Goal: Task Accomplishment & Management: Complete application form

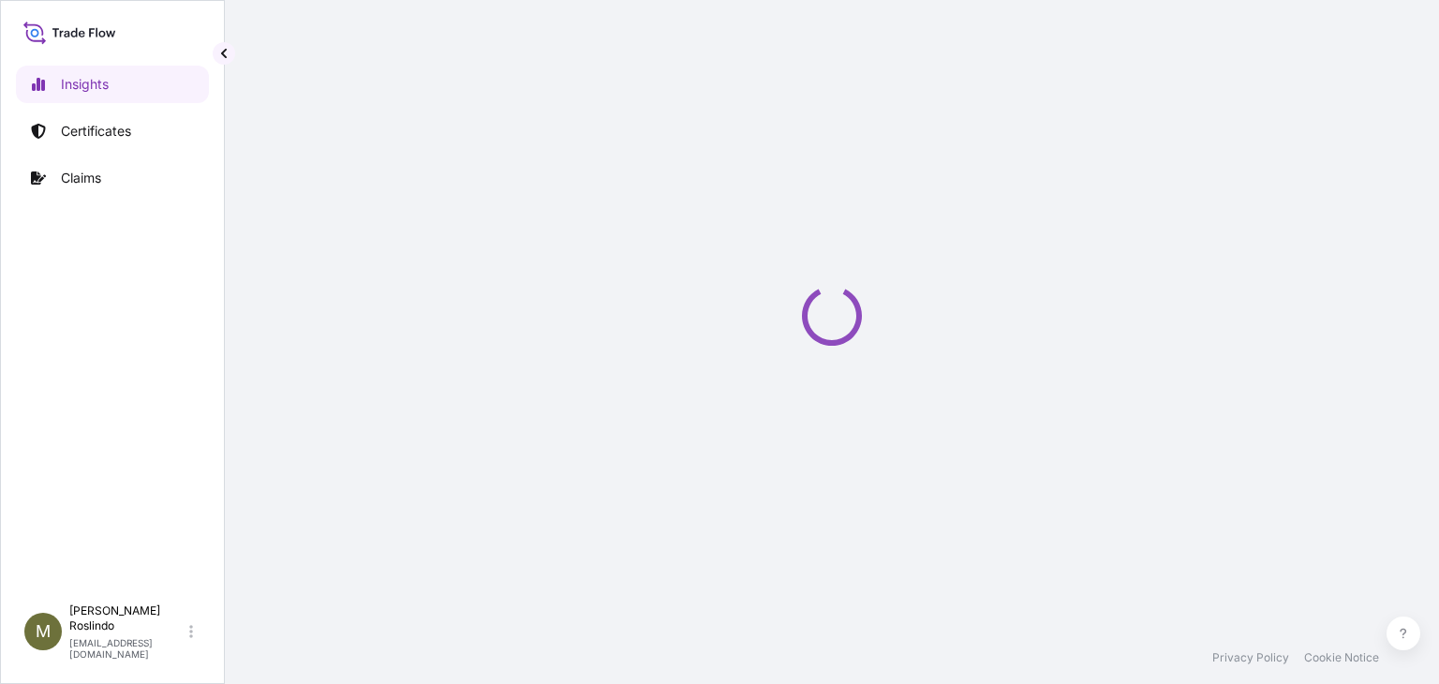
select select "2025"
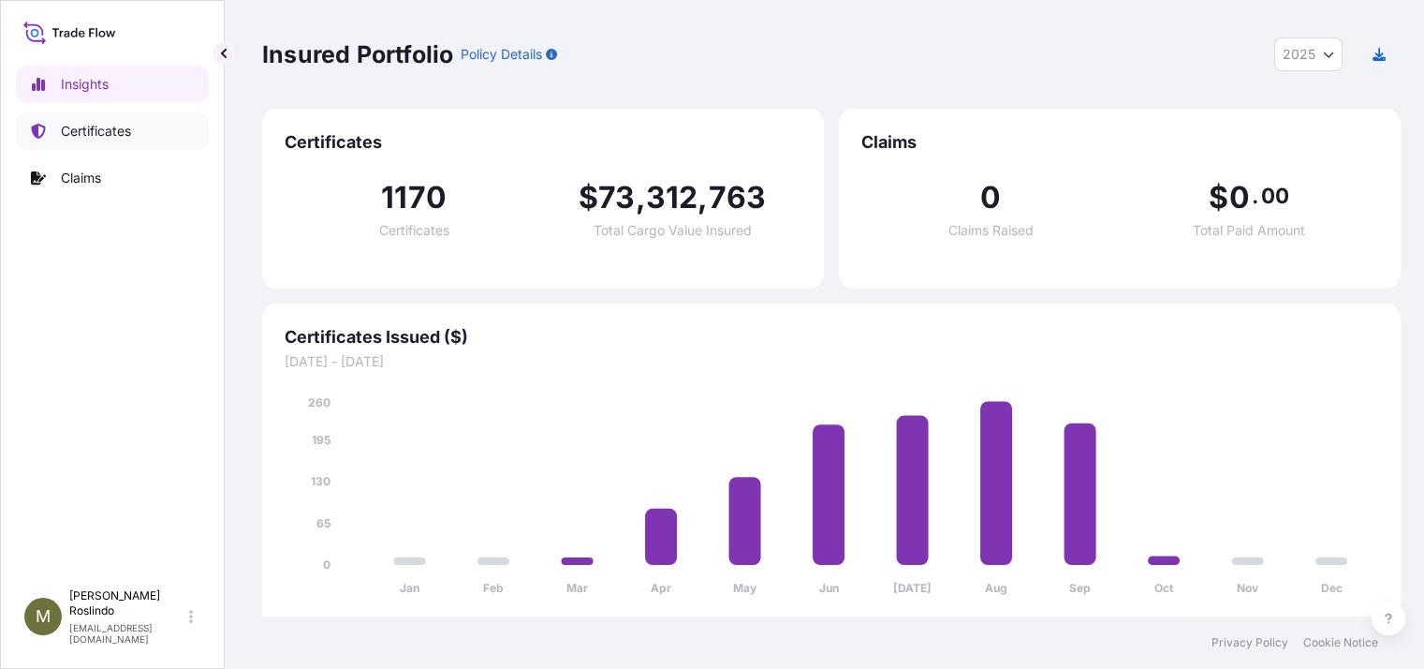
click at [105, 137] on p "Certificates" at bounding box center [96, 131] width 70 height 19
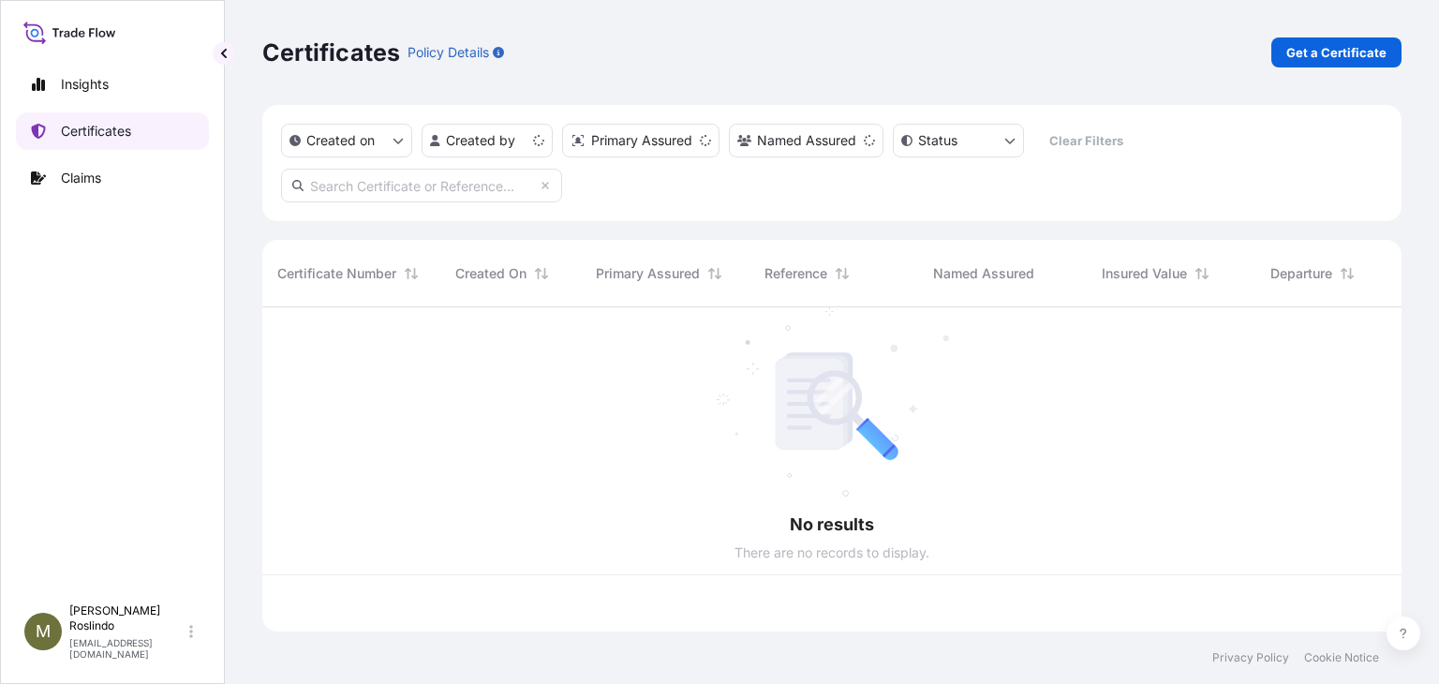
scroll to position [319, 1124]
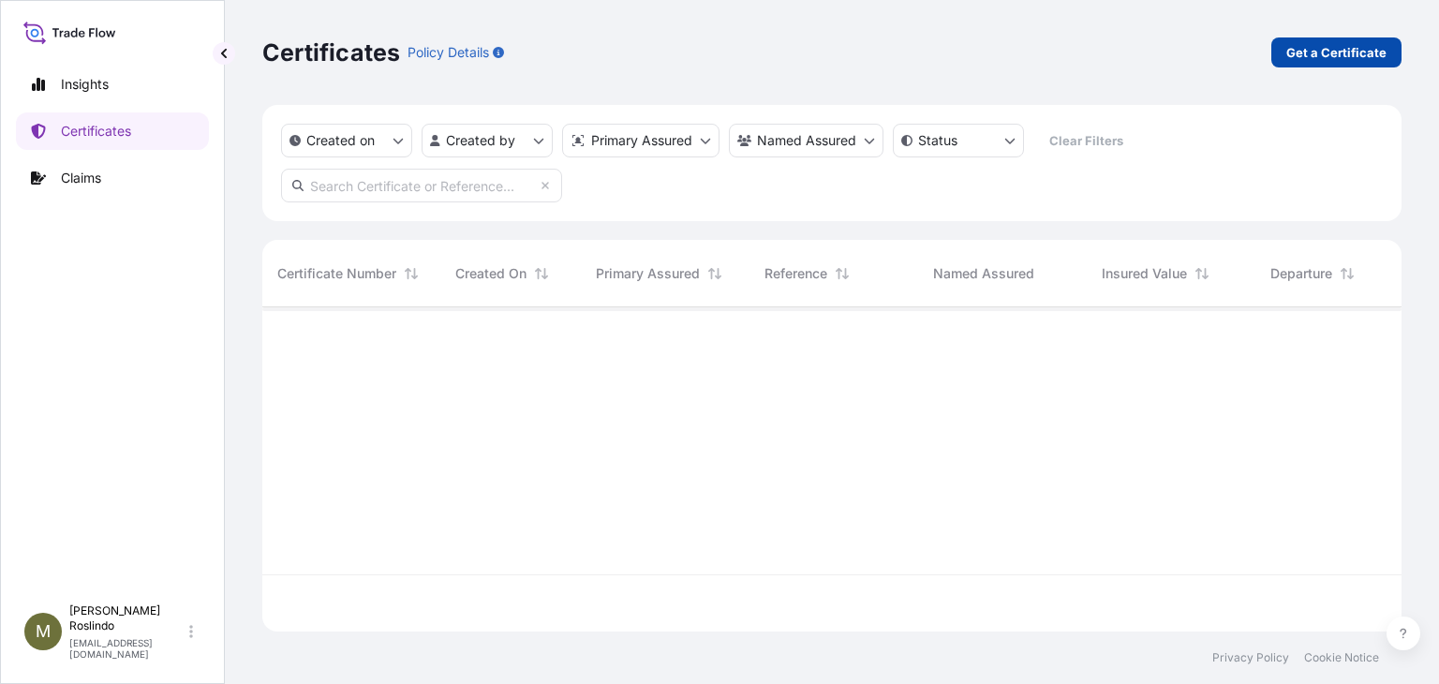
click at [1348, 43] on p "Get a Certificate" at bounding box center [1336, 52] width 100 height 19
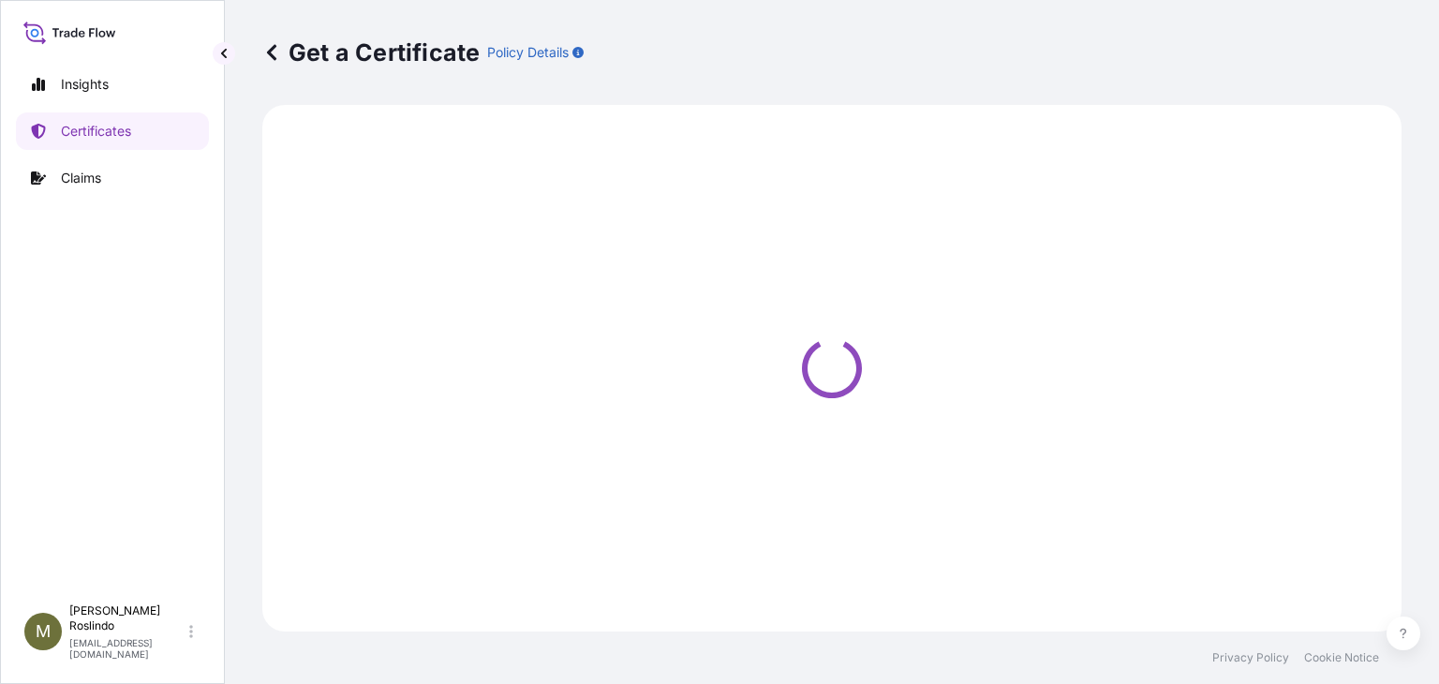
select select "Barge"
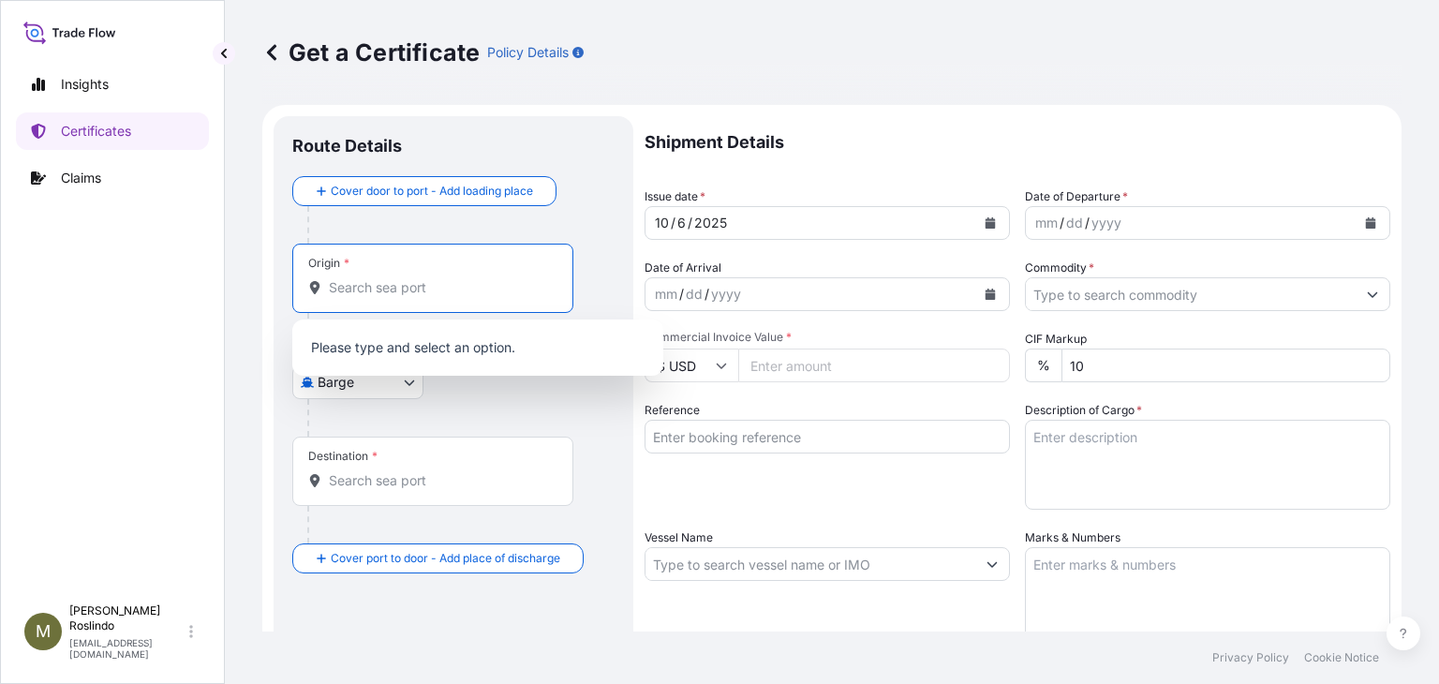
click at [406, 289] on input "Origin *" at bounding box center [439, 287] width 221 height 19
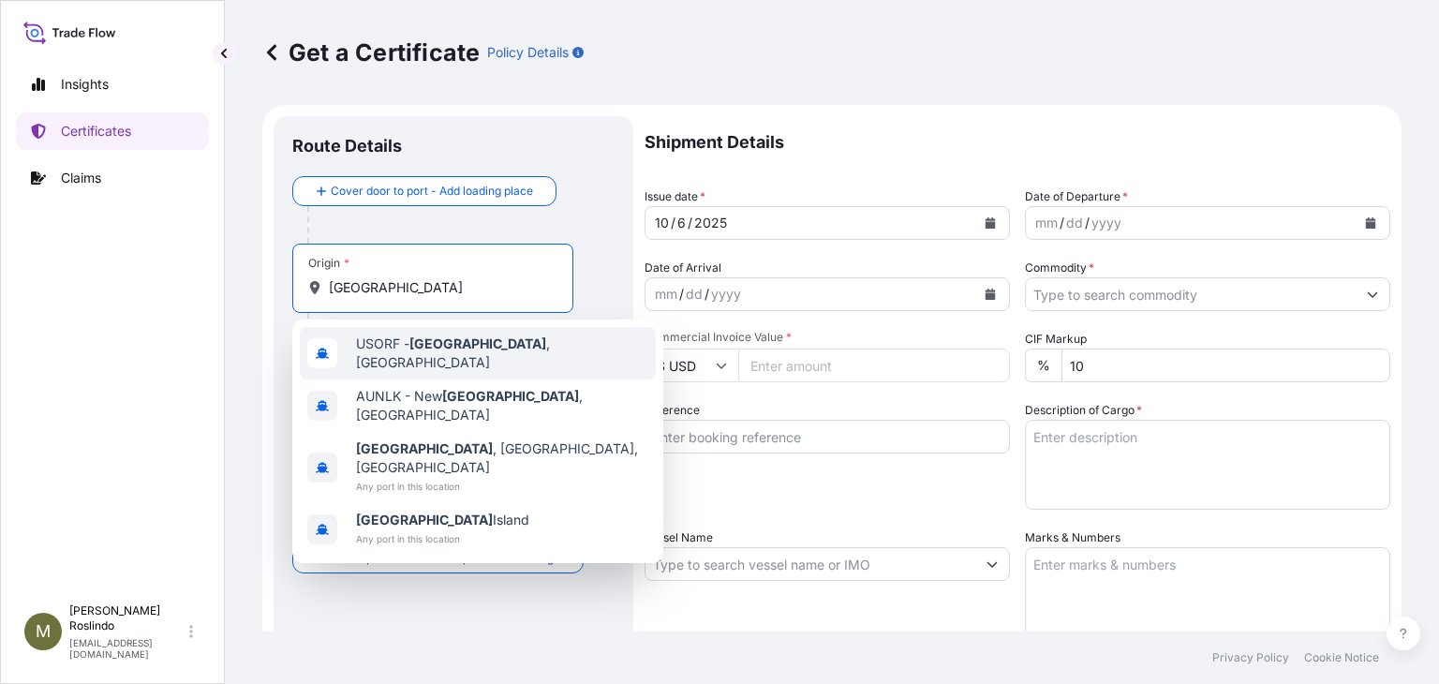
click at [409, 345] on span "USORF - [GEOGRAPHIC_DATA] , [GEOGRAPHIC_DATA]" at bounding box center [502, 352] width 292 height 37
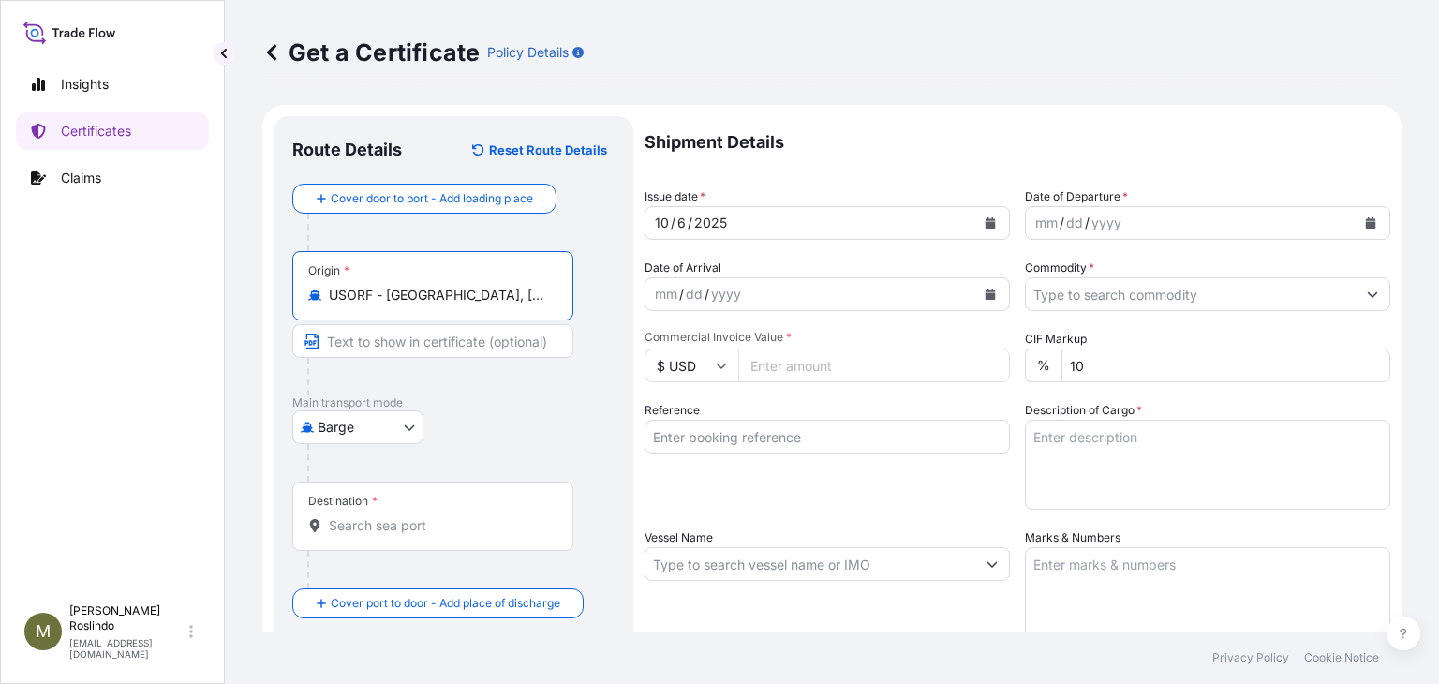
type input "USORF - [GEOGRAPHIC_DATA], [GEOGRAPHIC_DATA]"
click at [447, 336] on input "Text to appear on certificate" at bounding box center [432, 341] width 281 height 34
paste input "[GEOGRAPHIC_DATA], [GEOGRAPHIC_DATA]"
type input "[GEOGRAPHIC_DATA], [GEOGRAPHIC_DATA]"
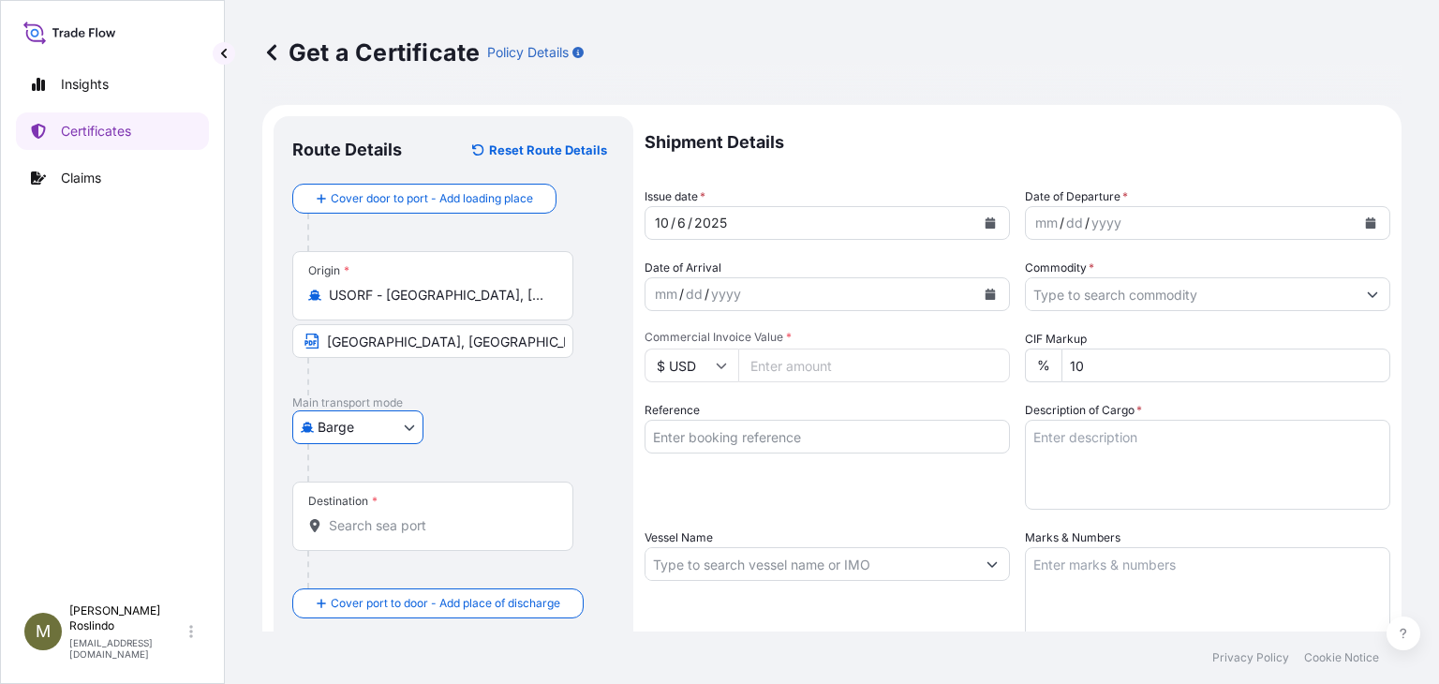
click at [412, 426] on body "1 option available. Insights Certificates Claims M [PERSON_NAME] [PERSON_NAME][…" at bounding box center [719, 342] width 1439 height 684
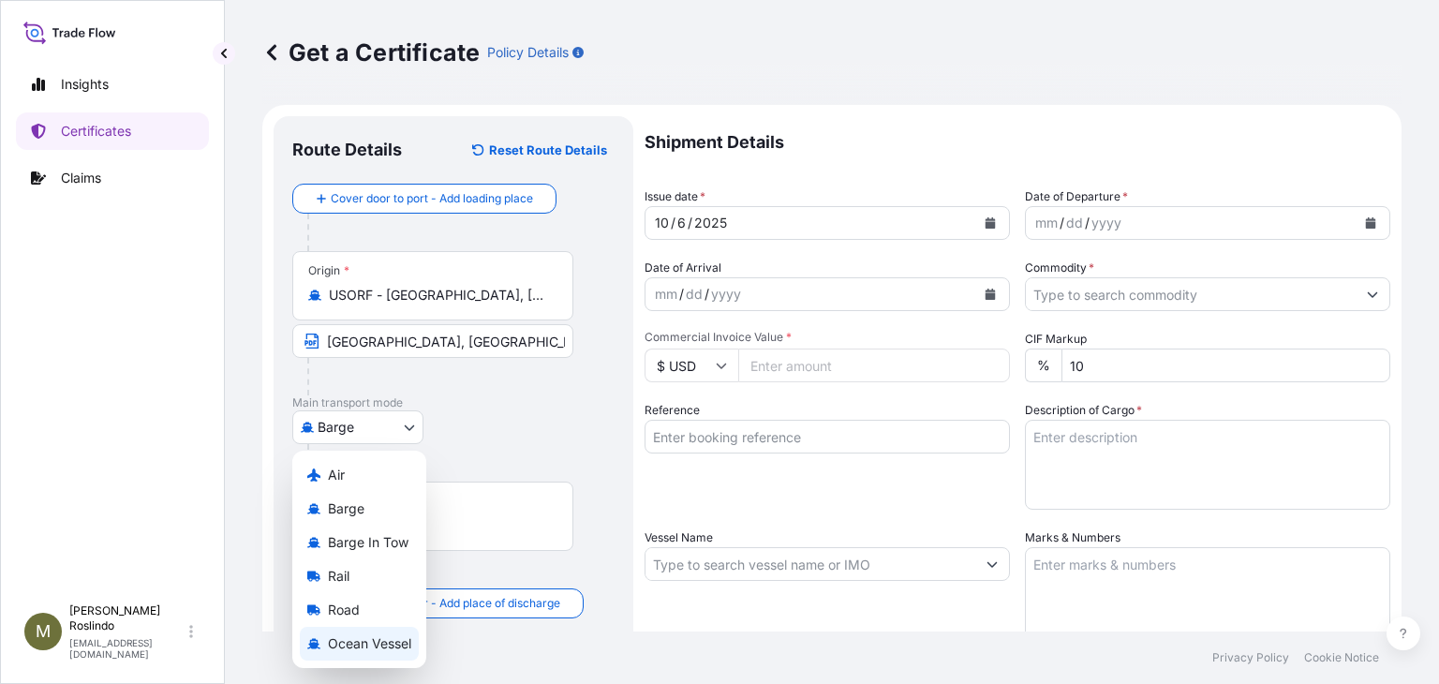
click at [362, 640] on span "Ocean Vessel" at bounding box center [369, 643] width 83 height 19
select select "Ocean Vessel"
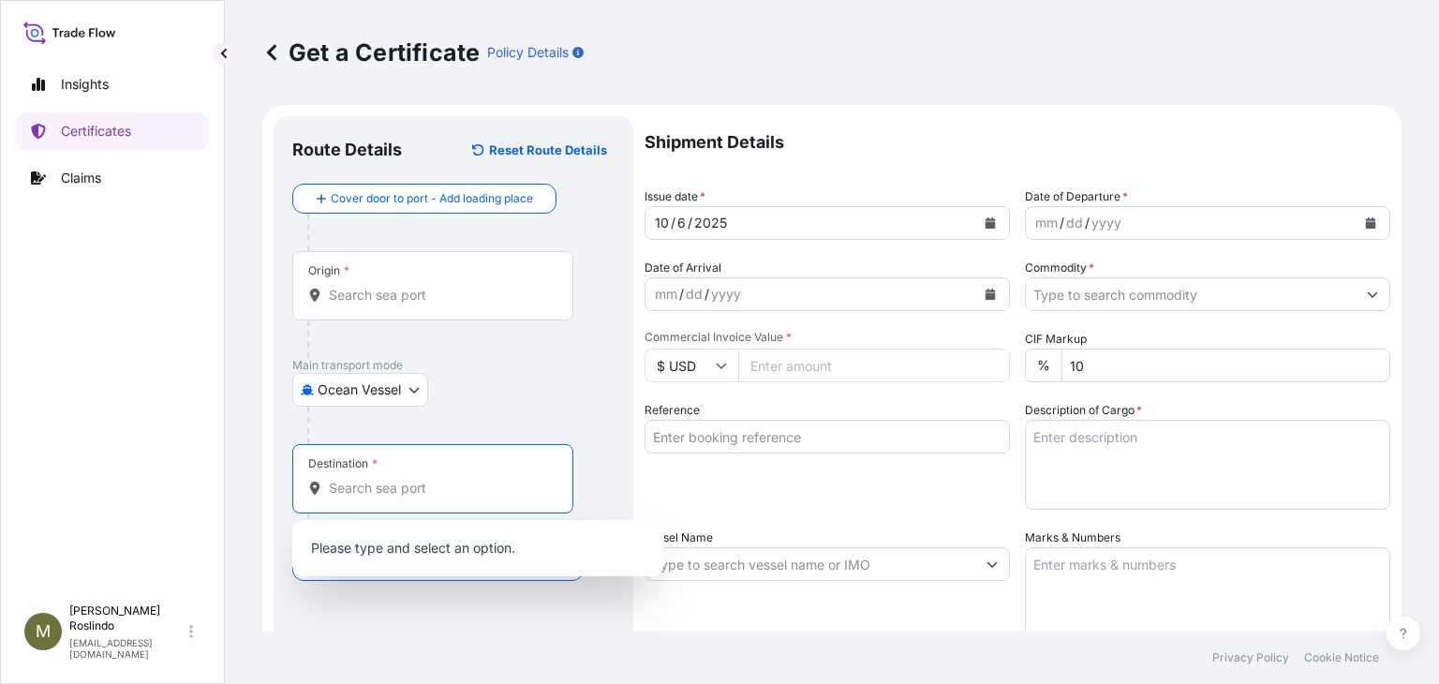
click at [408, 488] on input "Destination *" at bounding box center [439, 488] width 221 height 19
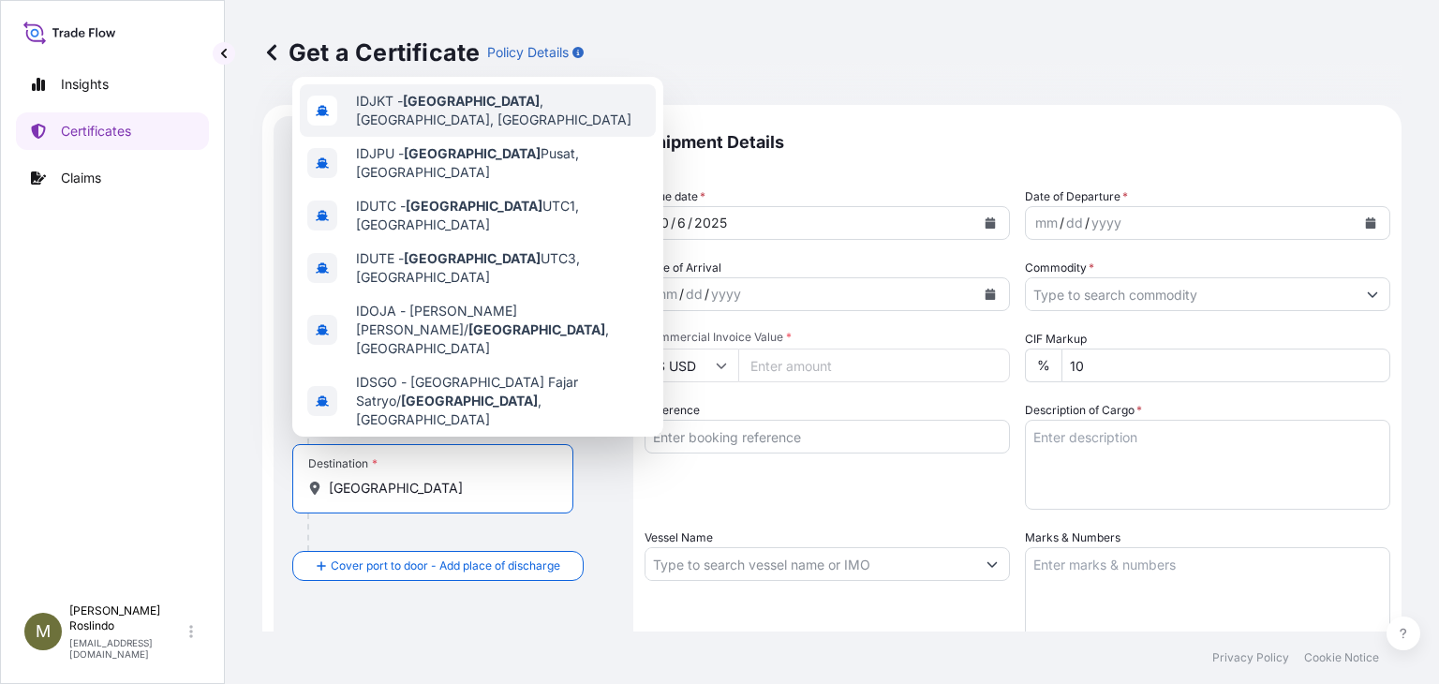
click at [561, 109] on div "IDJKT - [GEOGRAPHIC_DATA] , [GEOGRAPHIC_DATA], [GEOGRAPHIC_DATA]" at bounding box center [478, 110] width 356 height 52
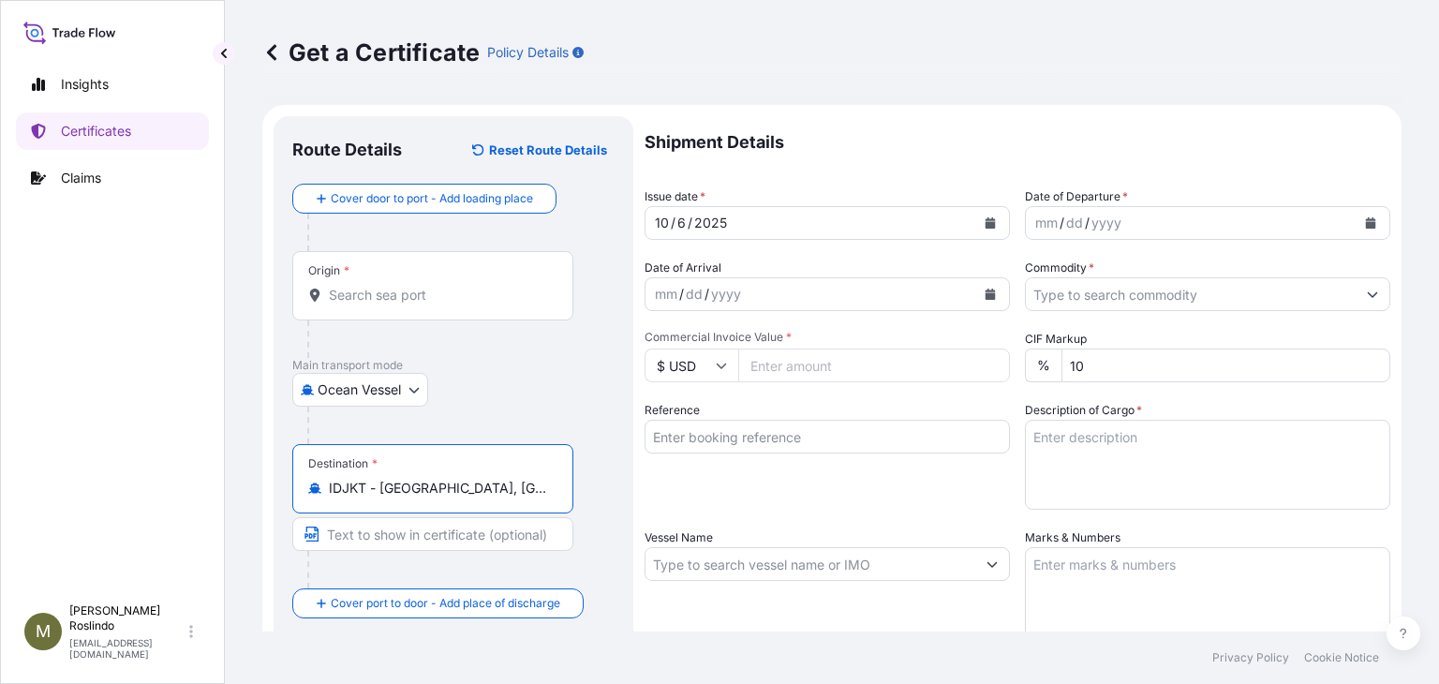
type input "IDJKT - [GEOGRAPHIC_DATA], [GEOGRAPHIC_DATA], [GEOGRAPHIC_DATA]"
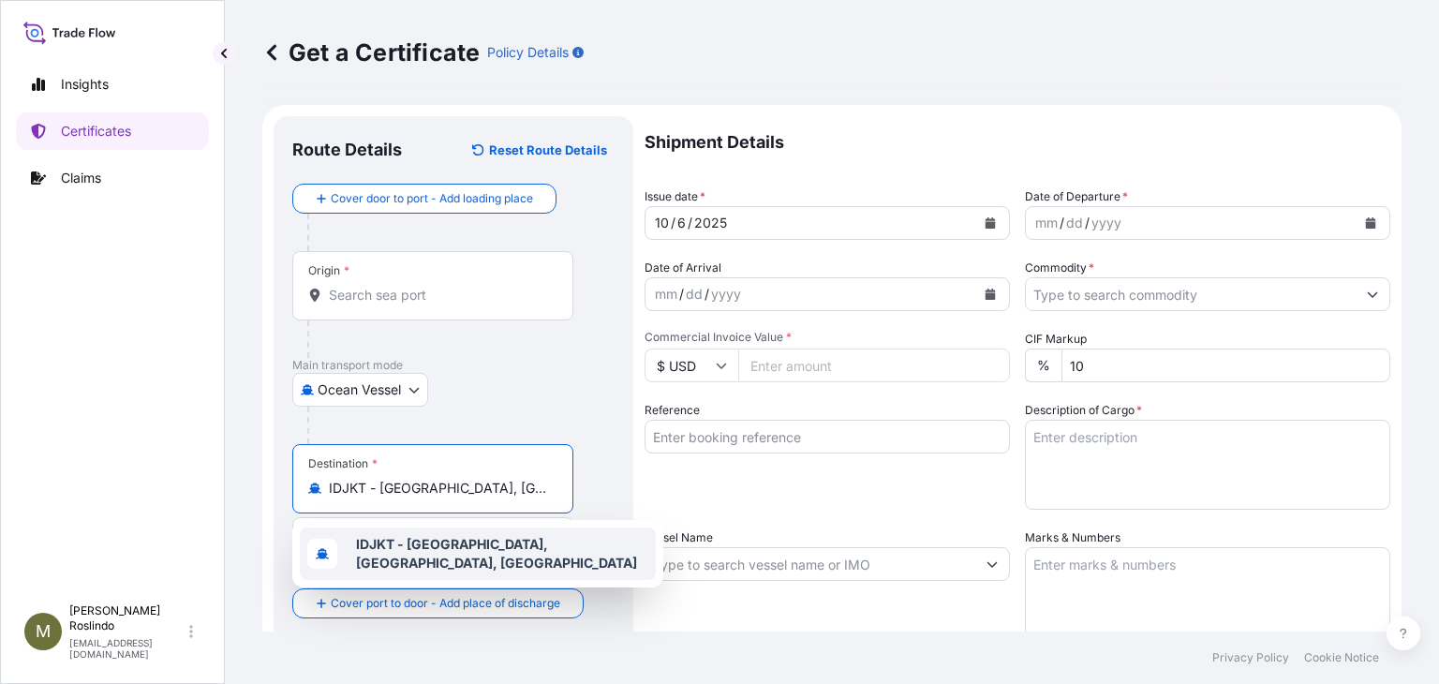
click at [444, 532] on div "IDJKT - [GEOGRAPHIC_DATA], [GEOGRAPHIC_DATA], [GEOGRAPHIC_DATA]" at bounding box center [478, 553] width 356 height 52
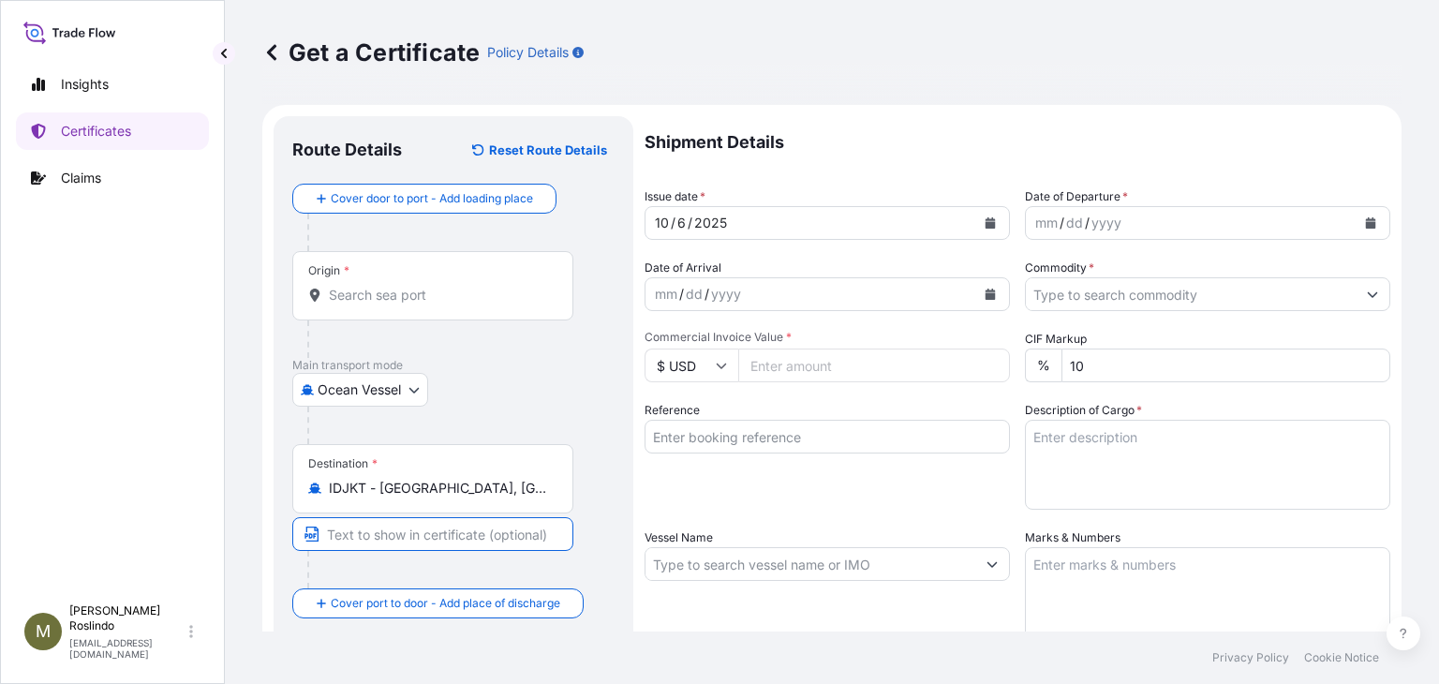
click at [444, 531] on input "Text to appear on certificate" at bounding box center [432, 534] width 281 height 34
paste input "[GEOGRAPHIC_DATA], [GEOGRAPHIC_DATA], [GEOGRAPHIC_DATA]"
type input "[GEOGRAPHIC_DATA], [GEOGRAPHIC_DATA], [GEOGRAPHIC_DATA]"
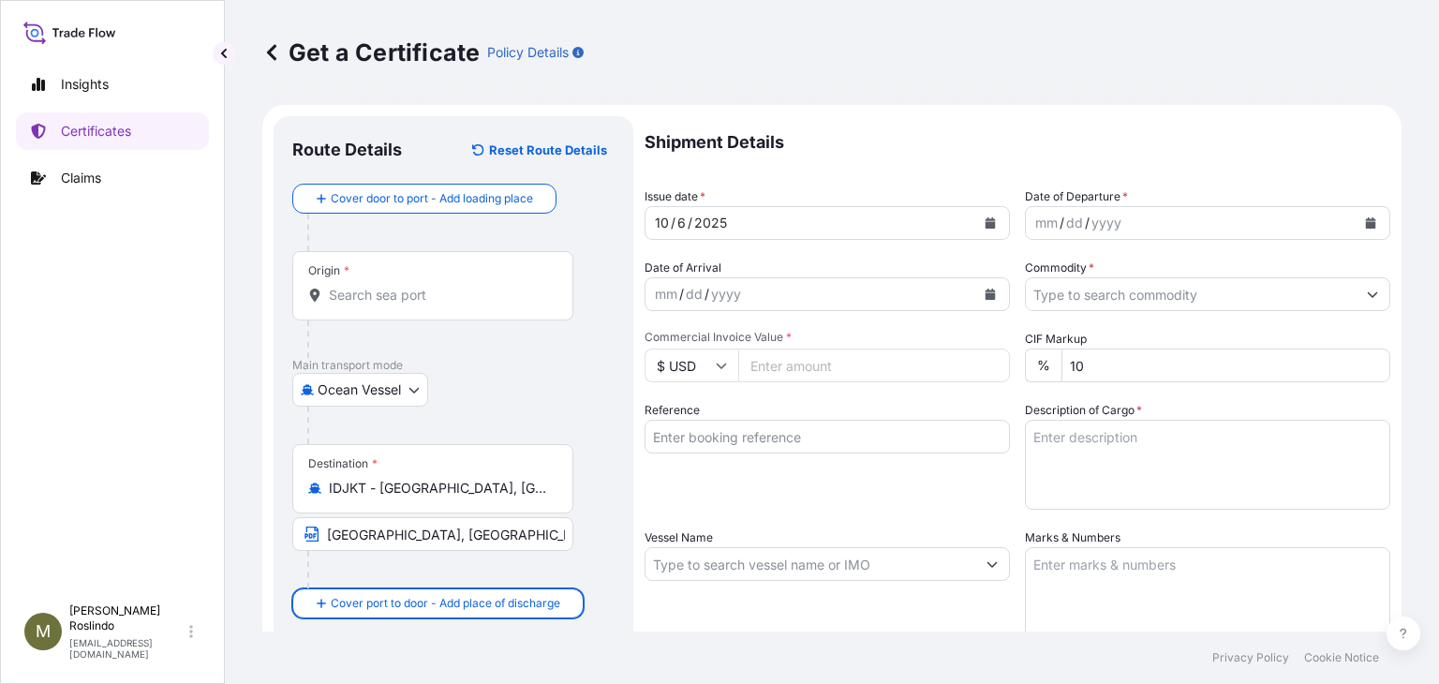
click at [1363, 219] on button "Calendar" at bounding box center [1370, 223] width 30 height 30
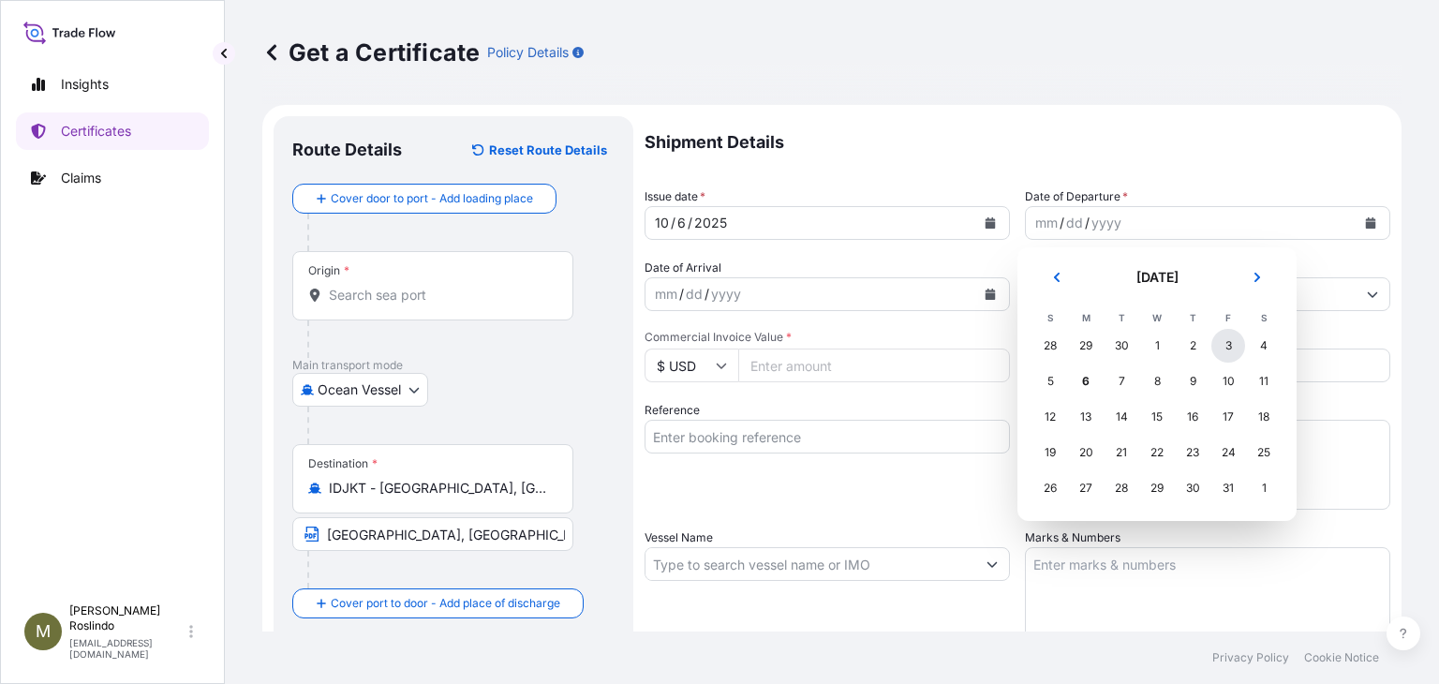
click at [1232, 347] on div "3" at bounding box center [1228, 346] width 34 height 34
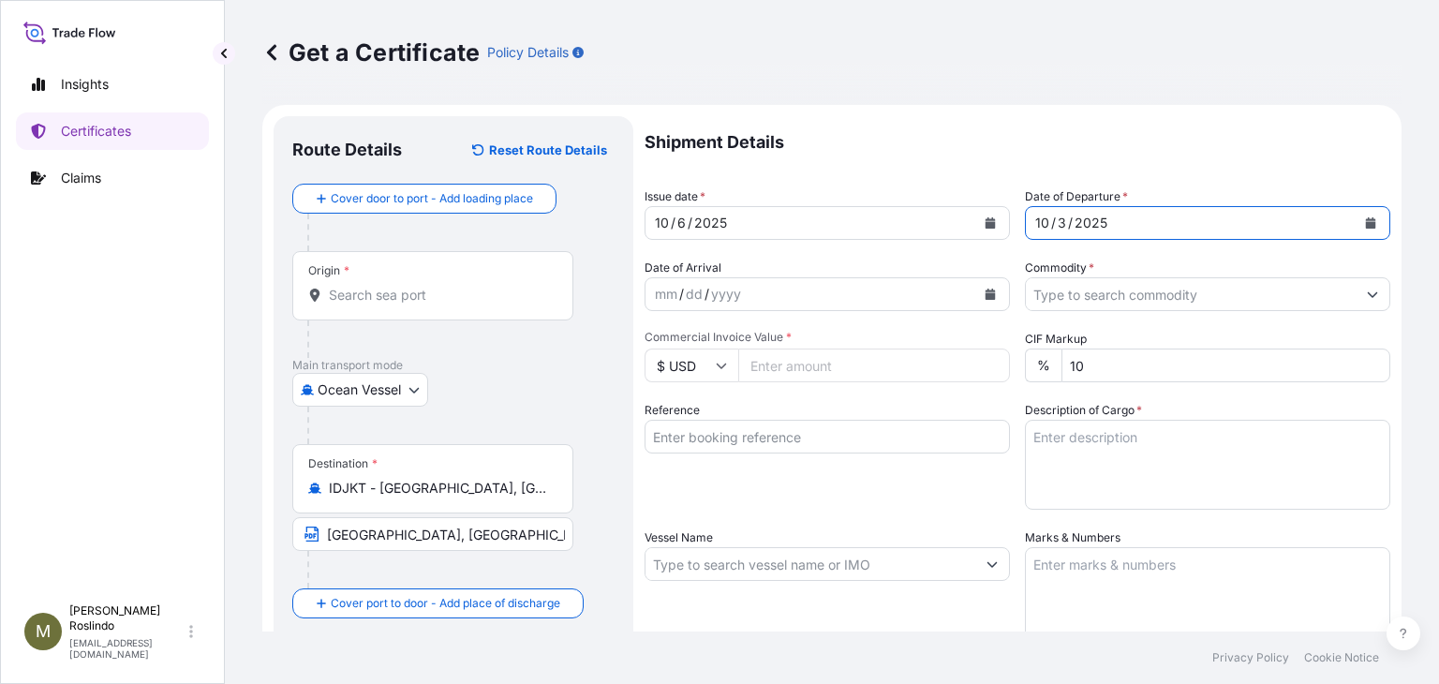
click at [1355, 288] on button "Show suggestions" at bounding box center [1372, 294] width 34 height 34
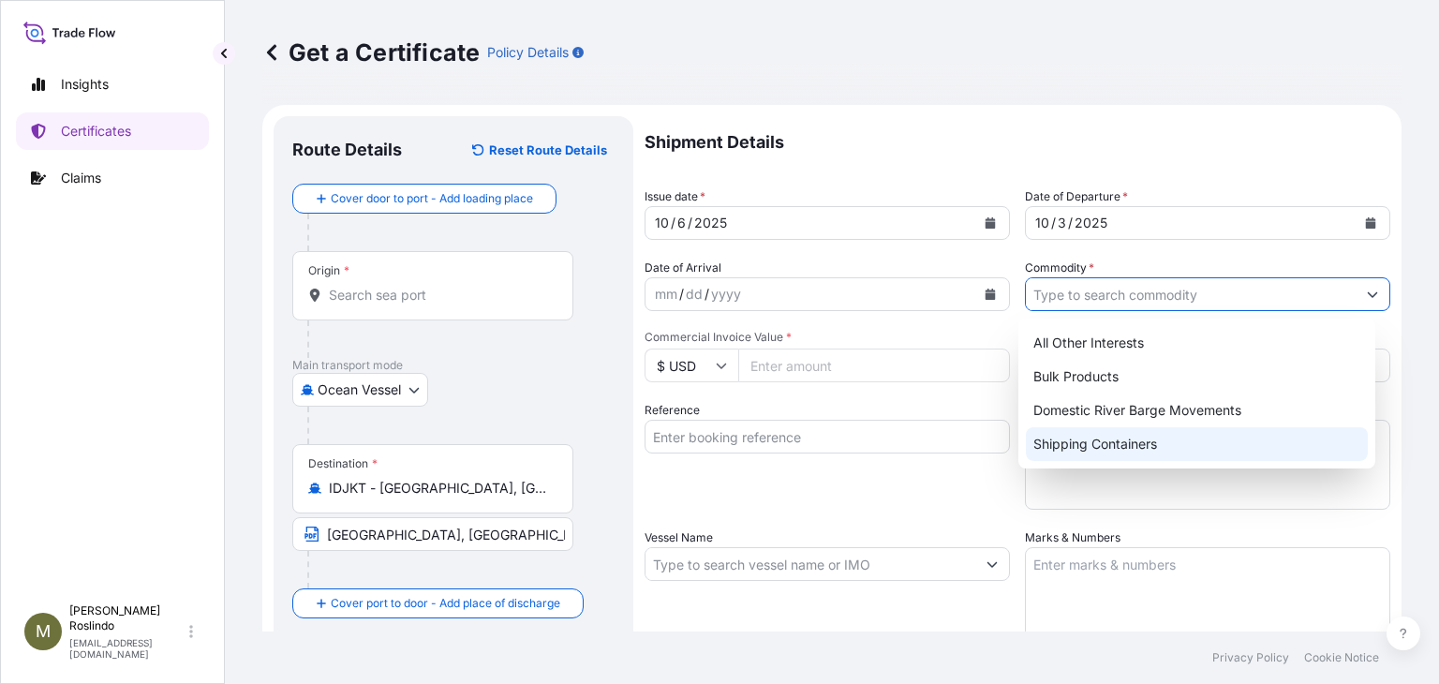
click at [1128, 436] on div "Shipping Containers" at bounding box center [1196, 444] width 342 height 34
type input "Shipping Containers"
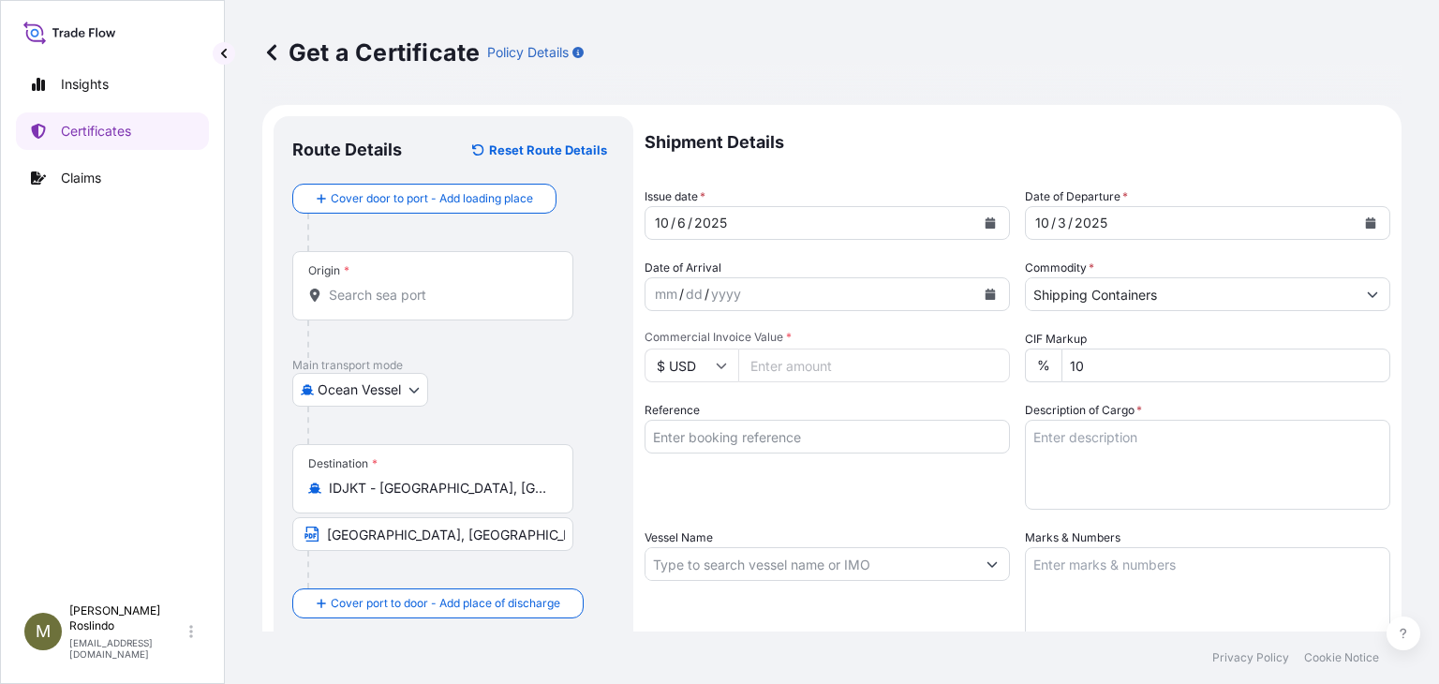
click at [799, 361] on input "Commercial Invoice Value *" at bounding box center [874, 365] width 272 height 34
paste input "38312.84"
type input "38312.84"
paste input "EBKG13783159"
type input "EBKG13783159"
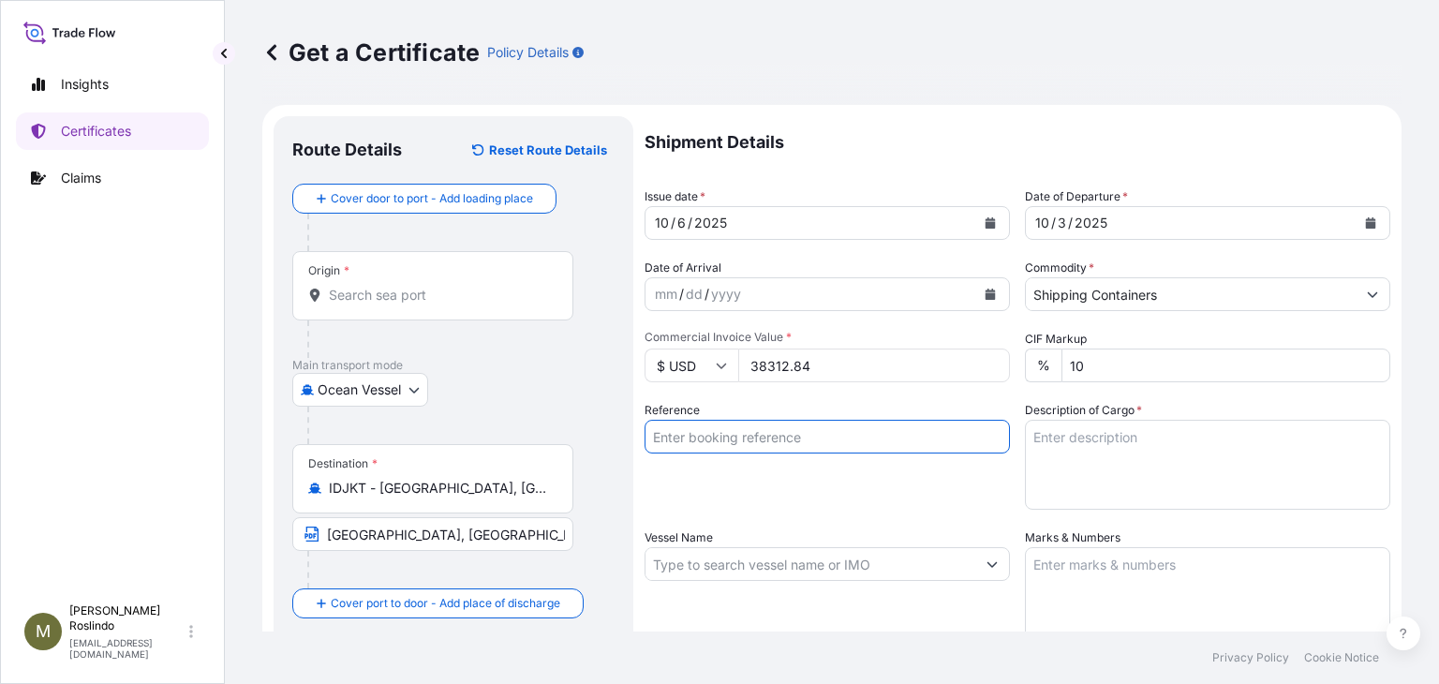
paste input "80000109336"
type input "80000109336"
click at [1105, 452] on textarea "Description of Cargo *" at bounding box center [1207, 465] width 365 height 90
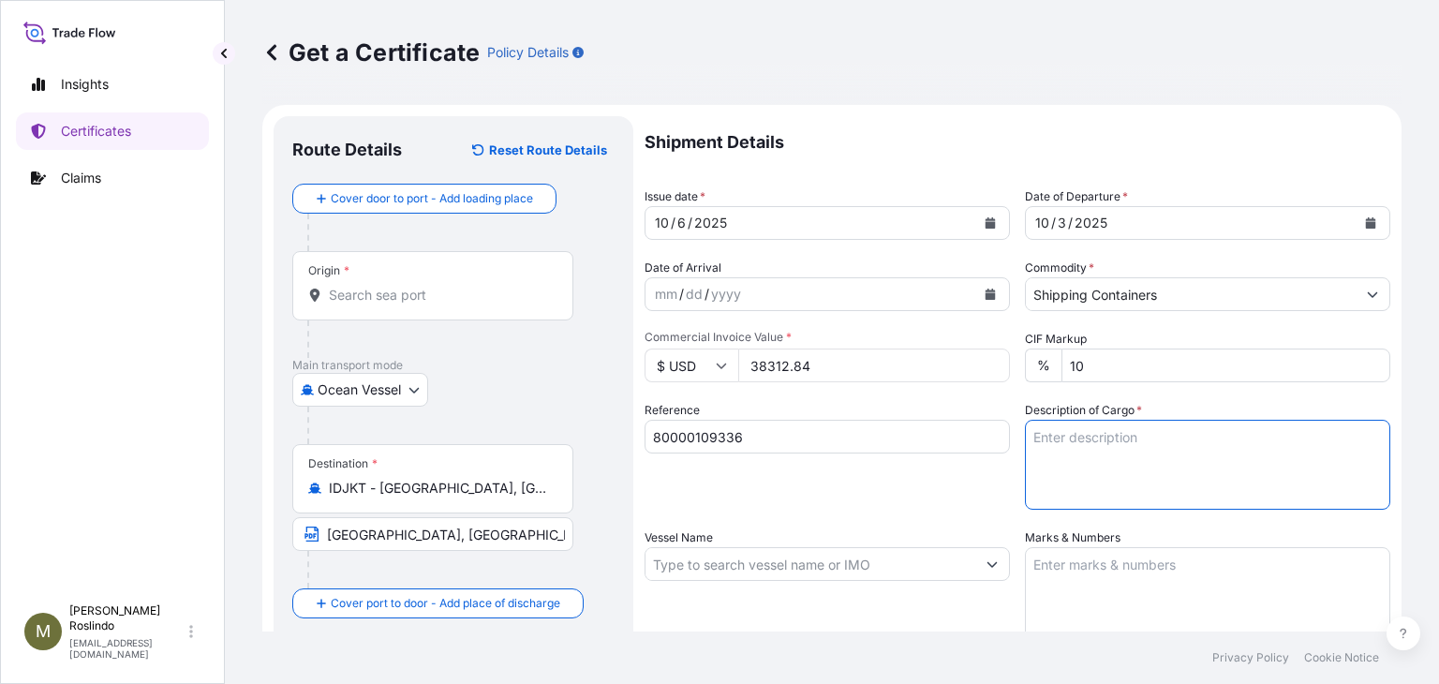
paste textarea "224 BOX(ES) OF 48 - 4G FIBERBOARD BOXES"
paste textarea "CARBOPOL CLEAR POLYMER,"
paste textarea "BOX"
paste textarea "NOT REGULATED. NMFC 156200 PLASTIC MATL-FLK GRA, CLASS 60 ECCN:EAR99 EXPORT CON…"
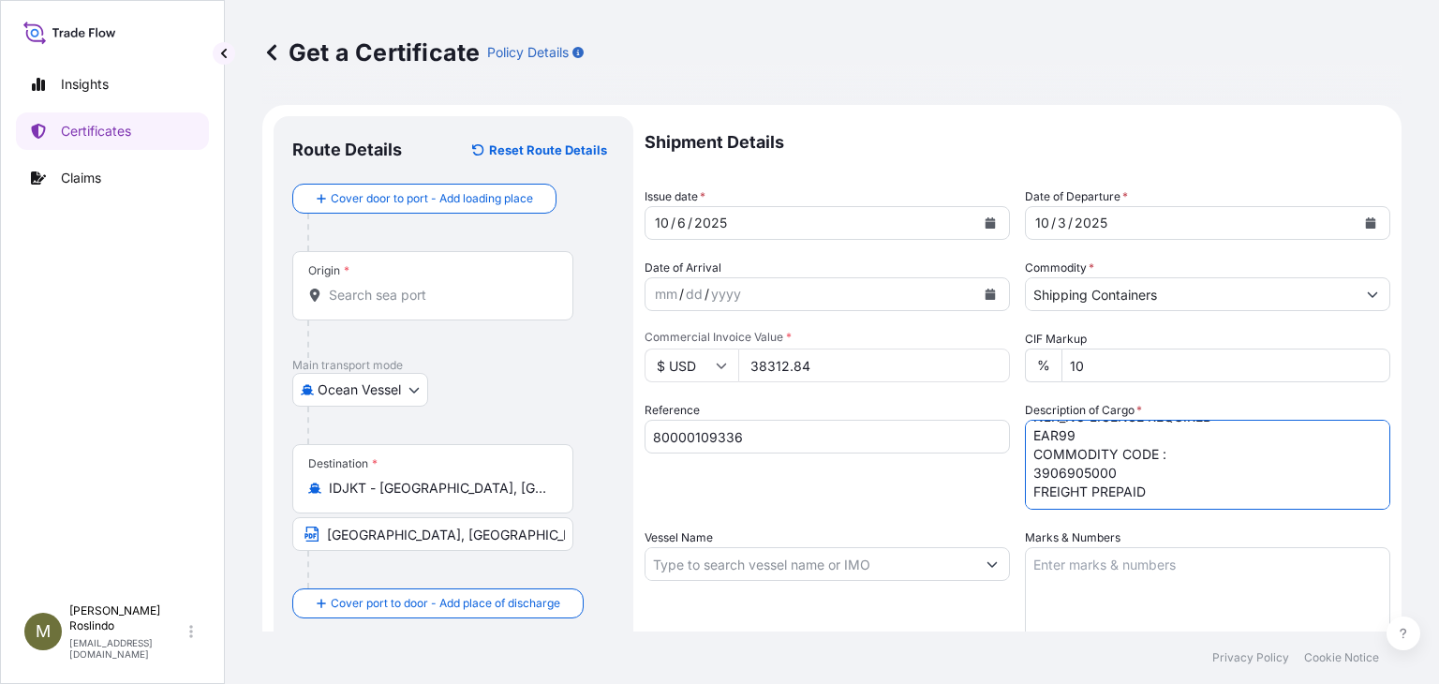
paste textarea "X20250915406508"
paste textarea "0016565343038000"
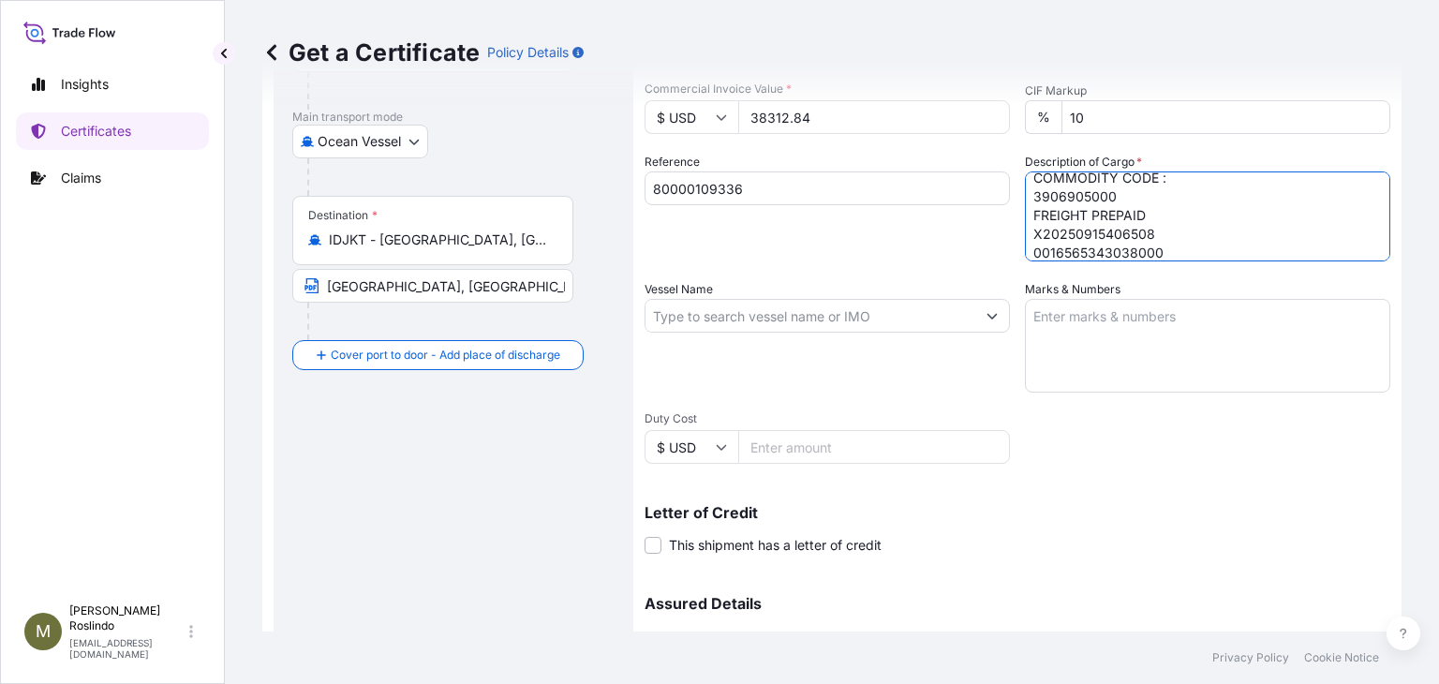
scroll to position [249, 0]
type textarea "224 BOX(ES) OF 48 - 4G FIBERBOARD BOXES CARBOPOL CLEAR POLYMER, BOX NOT REGULAT…"
click at [892, 313] on input "Vessel Name" at bounding box center [810, 315] width 330 height 34
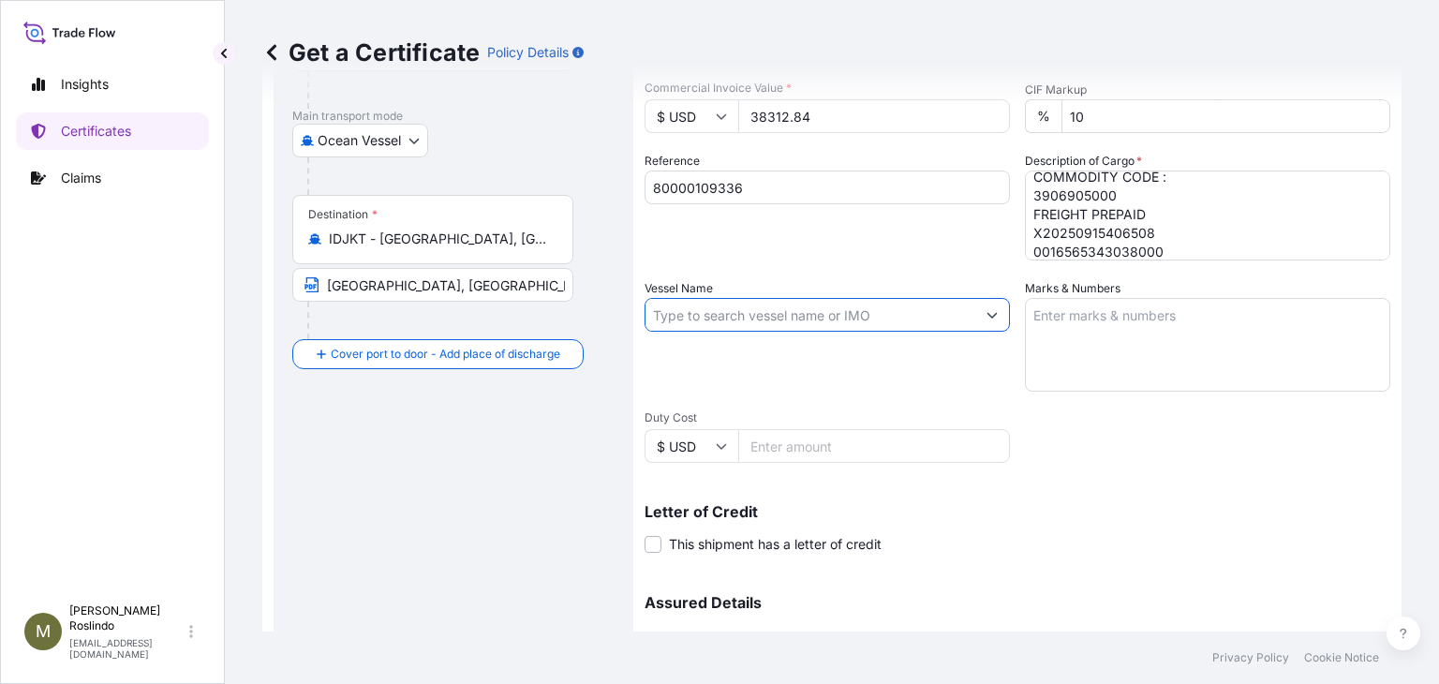
paste input "MSC ROMANE"
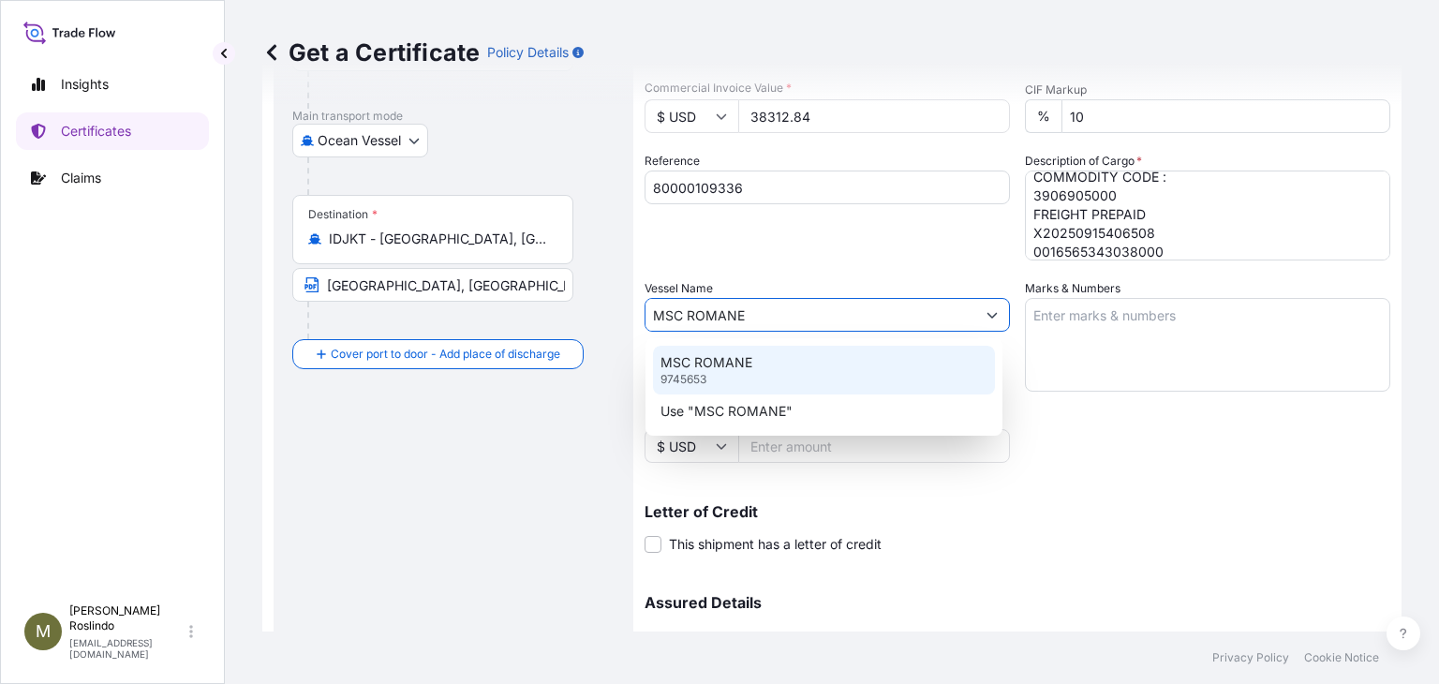
click at [685, 364] on p "MSC ROMANE" at bounding box center [706, 362] width 92 height 19
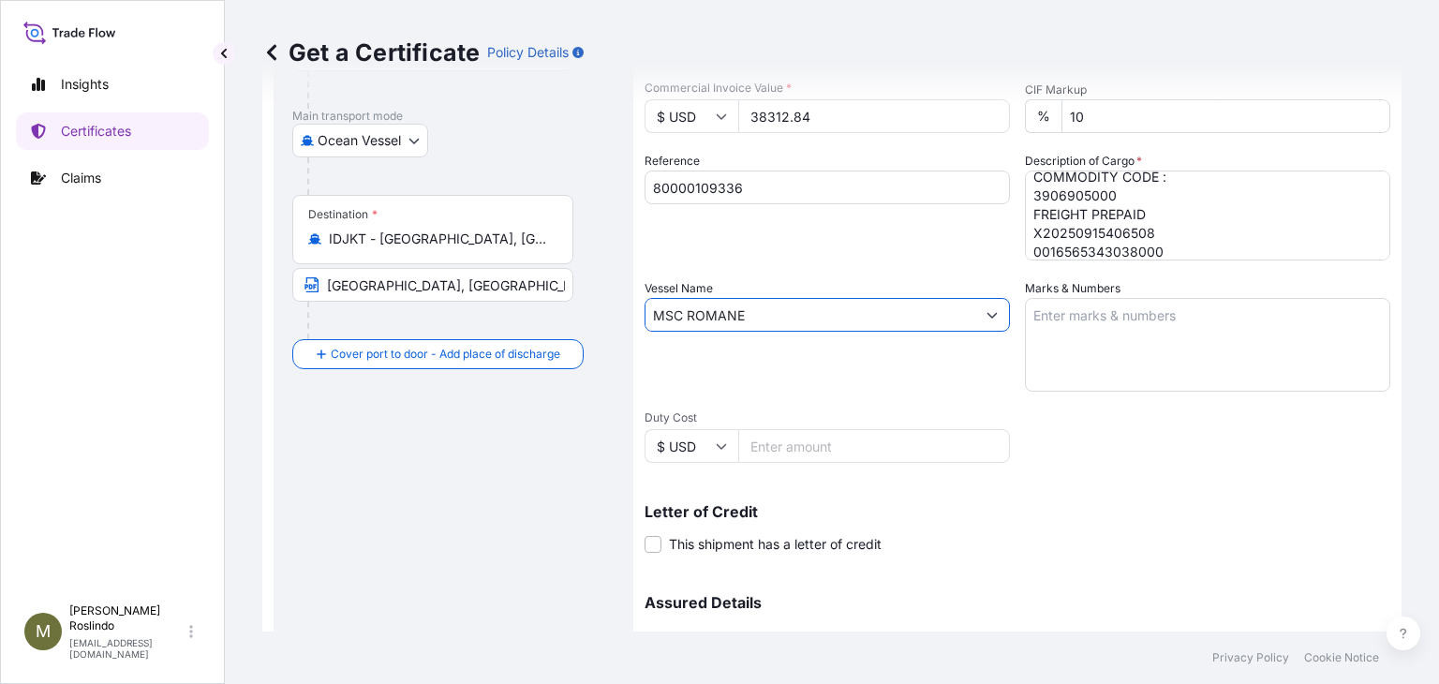
type input "MSC ROMANE"
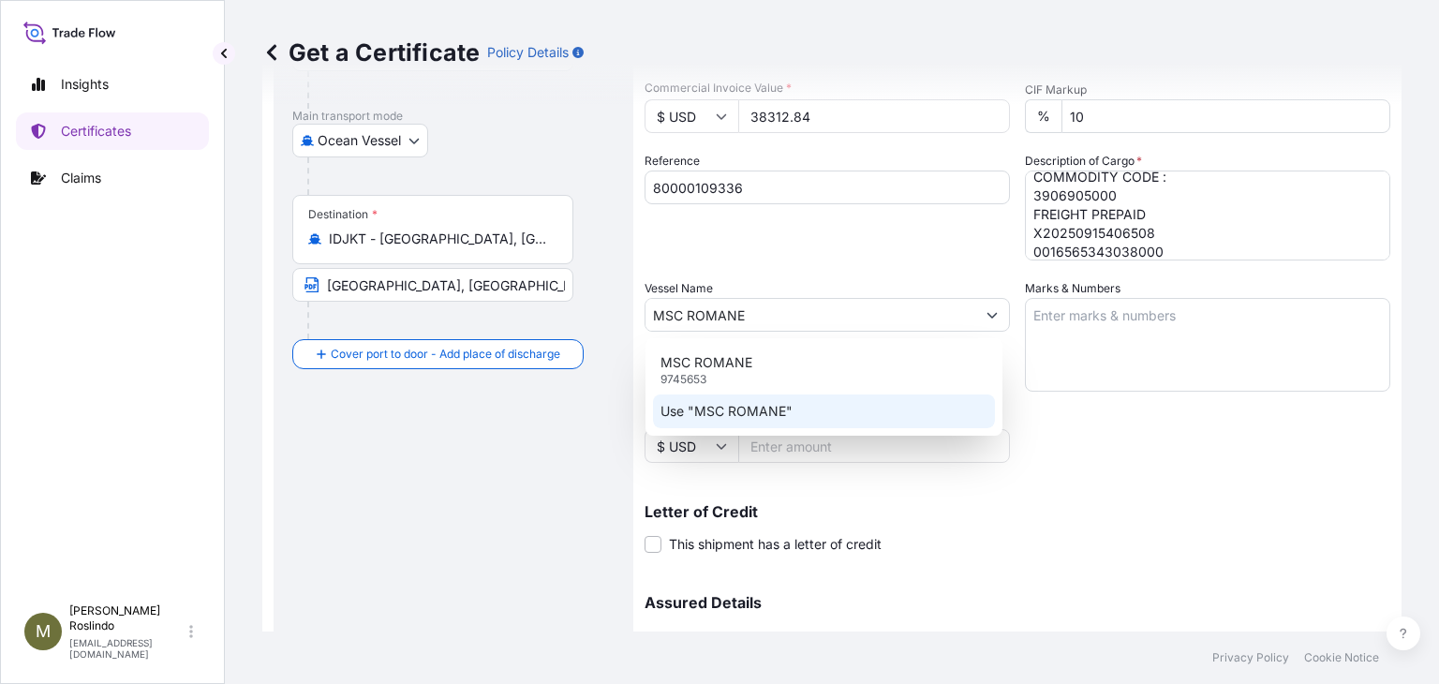
click at [1289, 450] on div "Shipment Details Issue date * [DATE] Date of Departure * [DATE] Date of Arrival…" at bounding box center [1016, 313] width 745 height 893
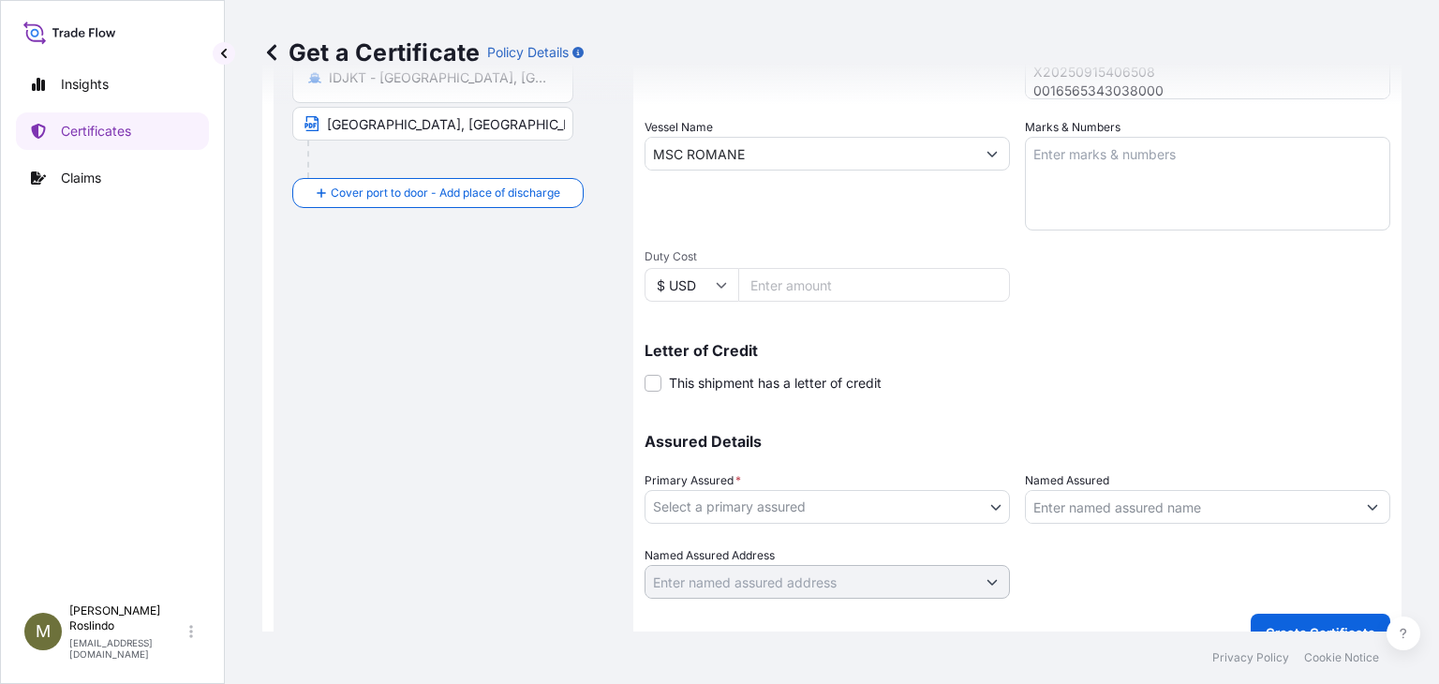
scroll to position [440, 0]
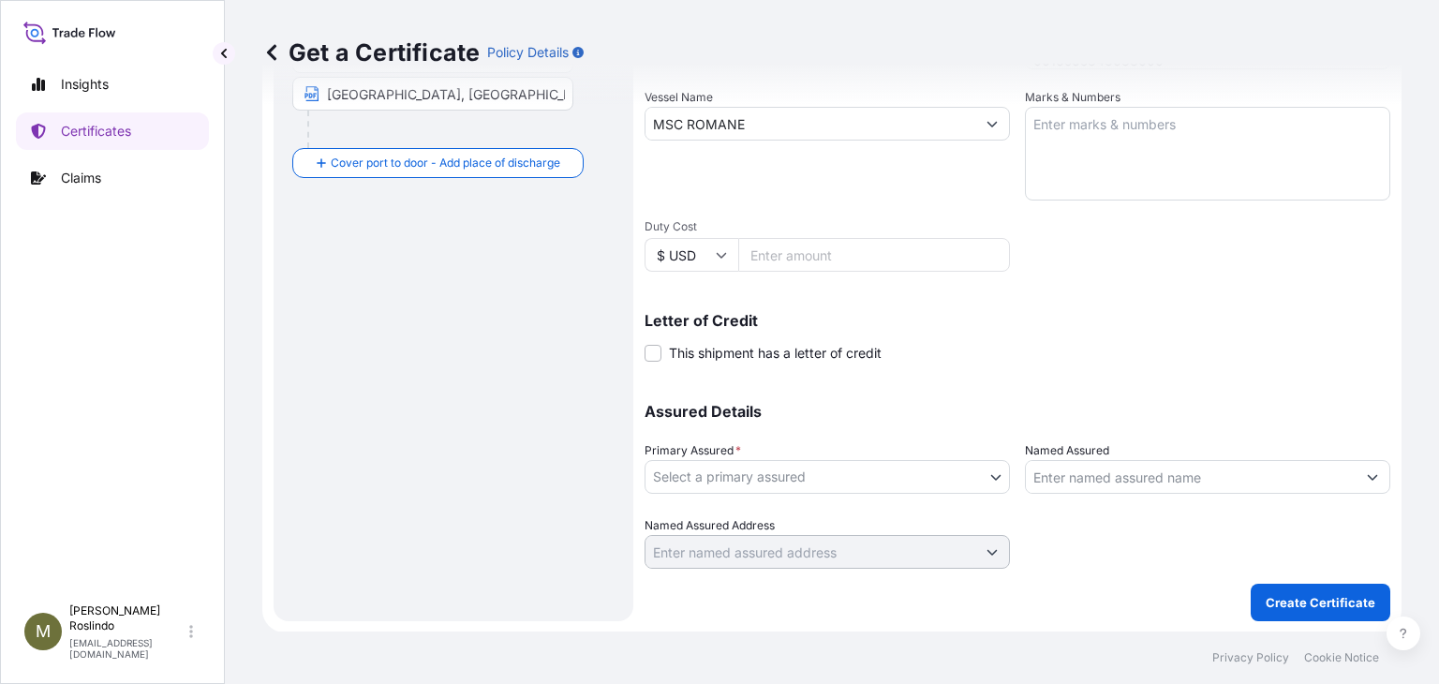
click at [981, 473] on body "Insights Certificates Claims M [PERSON_NAME] [PERSON_NAME][EMAIL_ADDRESS][DOMAI…" at bounding box center [719, 342] width 1439 height 684
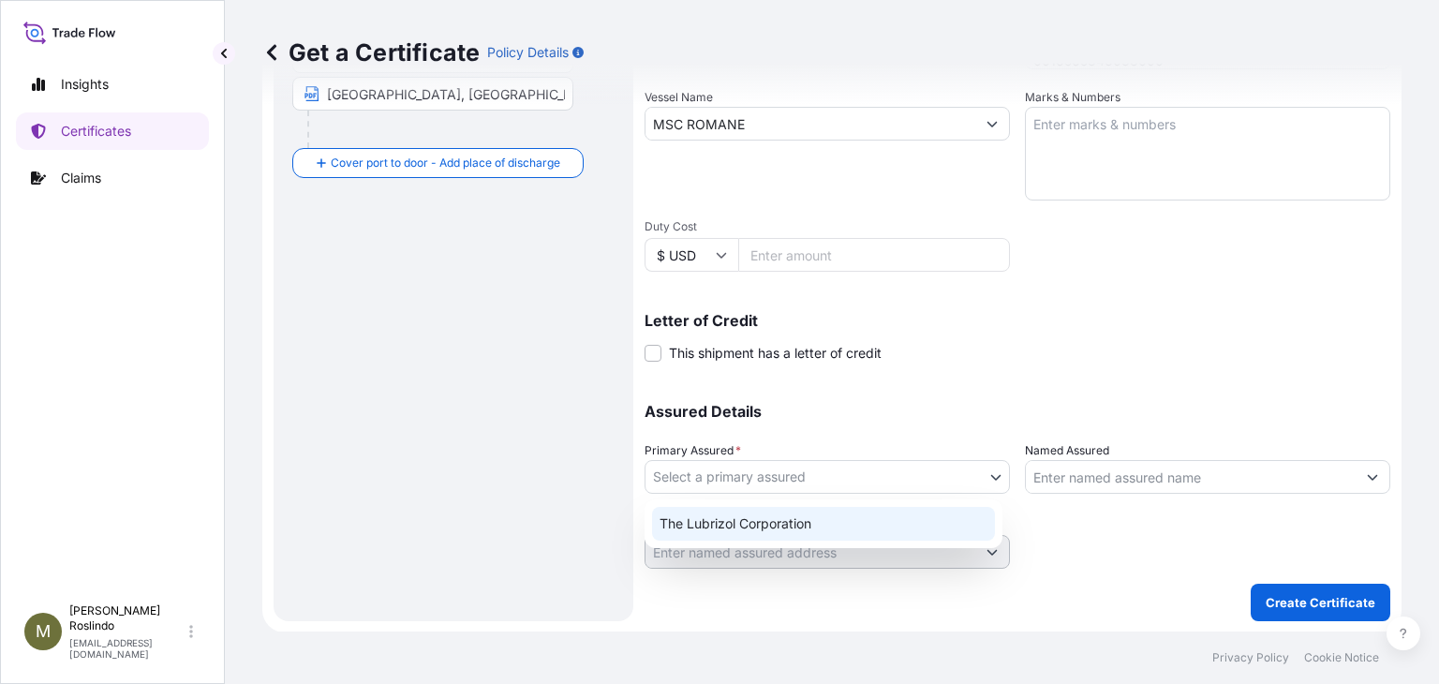
click at [772, 519] on div "The Lubrizol Corporation" at bounding box center [823, 524] width 343 height 34
select select "31566"
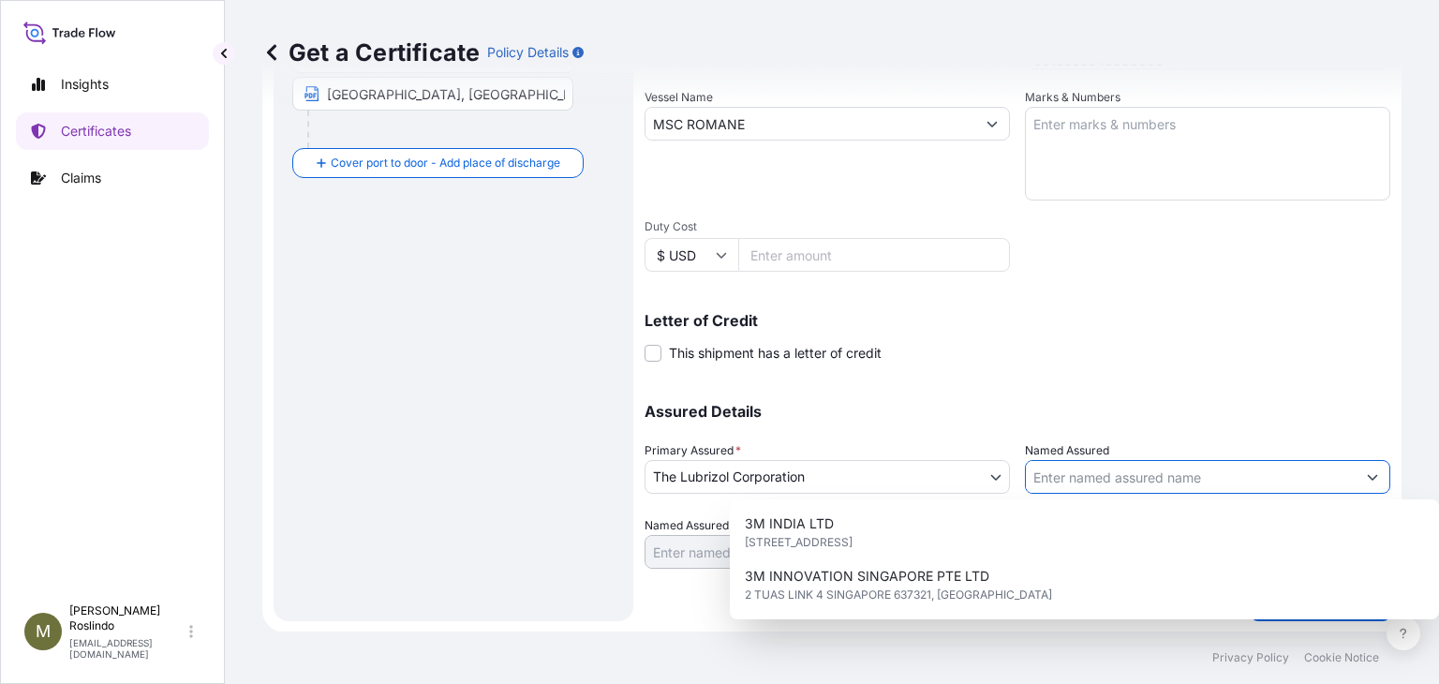
click at [1355, 473] on button "Show suggestions" at bounding box center [1372, 477] width 34 height 34
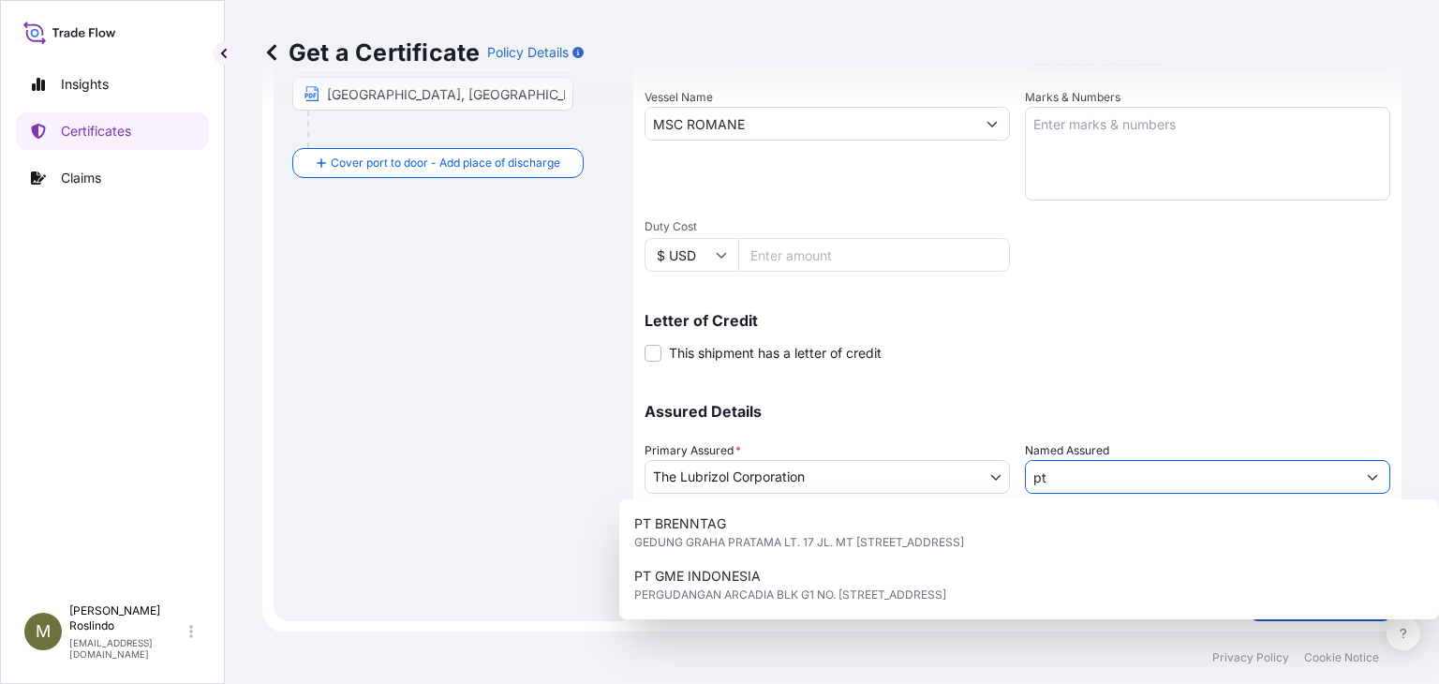
drag, startPoint x: 1070, startPoint y: 462, endPoint x: 920, endPoint y: 480, distance: 151.8
click at [920, 480] on div "Assured Details Primary Assured * The Lubrizol Corporation The Lubrizol Corpora…" at bounding box center [1016, 474] width 745 height 187
paste input "PT TRITUNGGAL ARTHAMAKMUR"
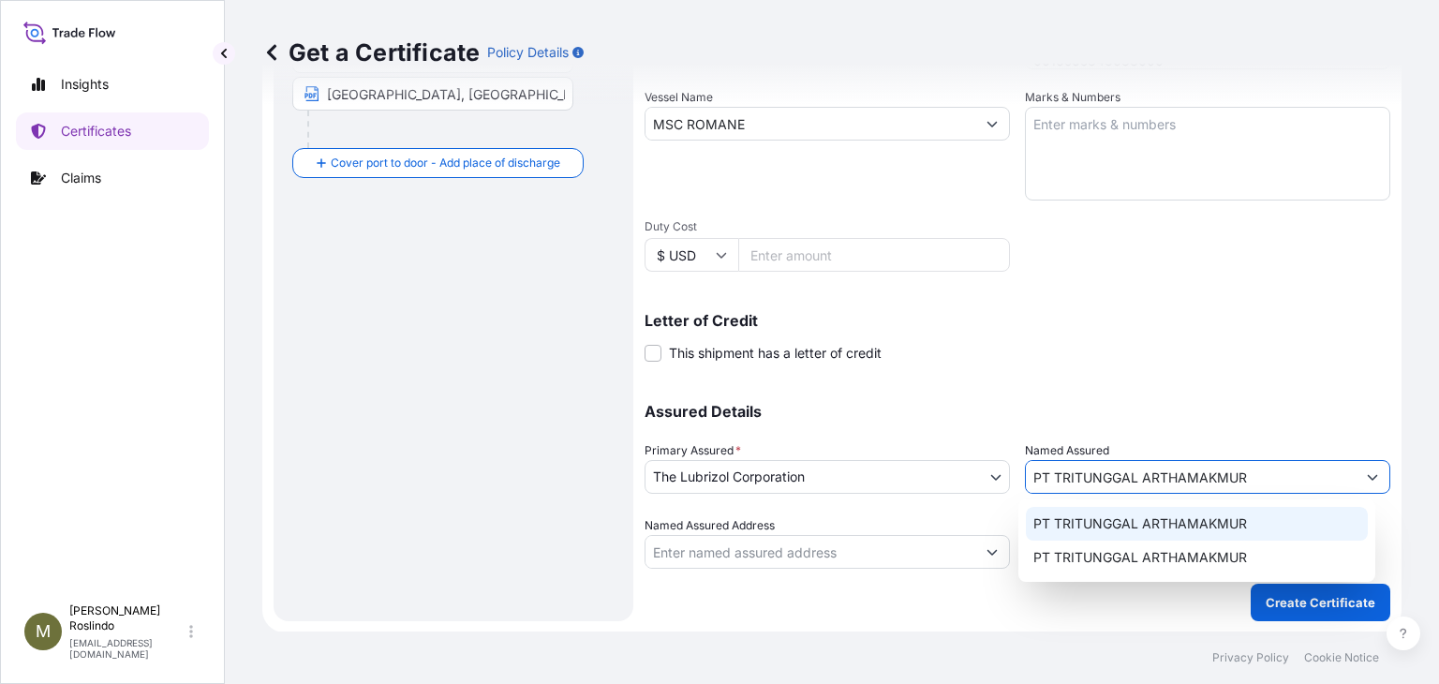
click at [1181, 529] on span "PT TRITUNGGAL ARTHAMAKMUR" at bounding box center [1140, 523] width 214 height 19
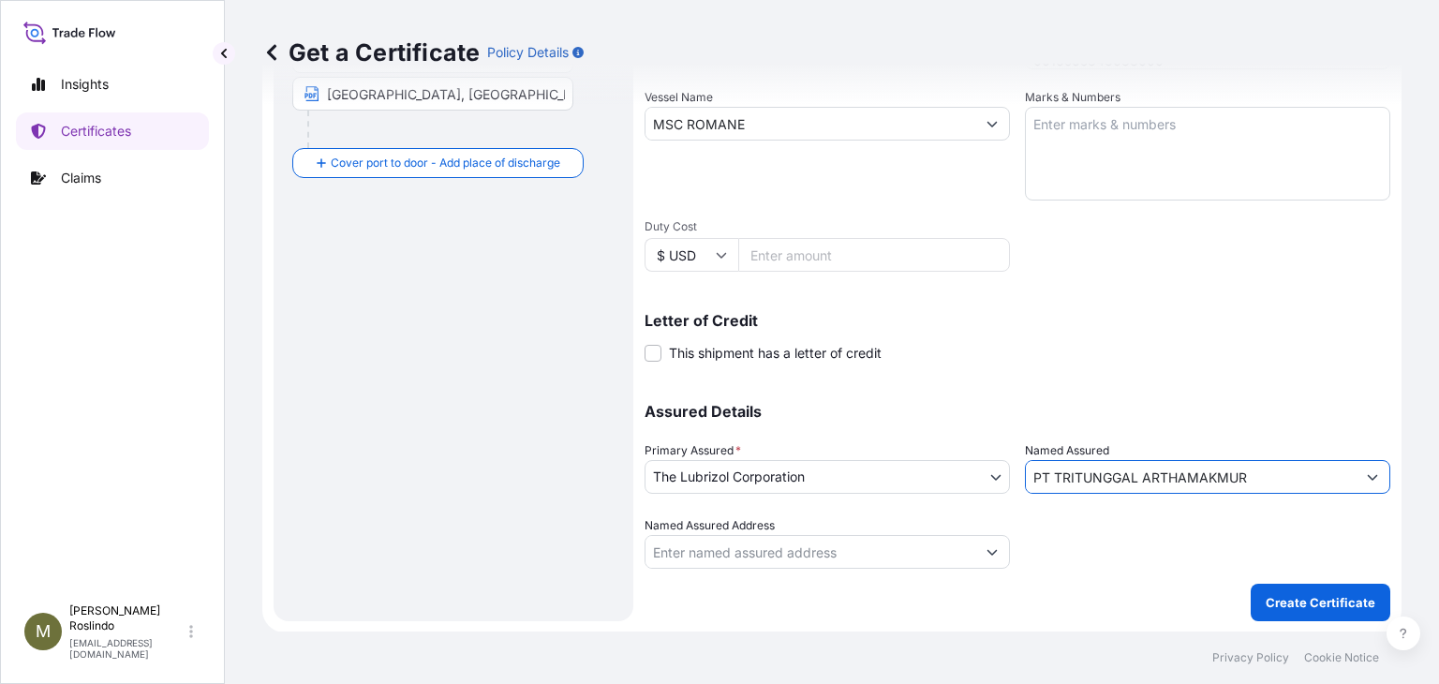
type input "PT TRITUNGGAL ARTHAMAKMUR"
click at [1362, 484] on button "Show suggestions" at bounding box center [1372, 477] width 34 height 34
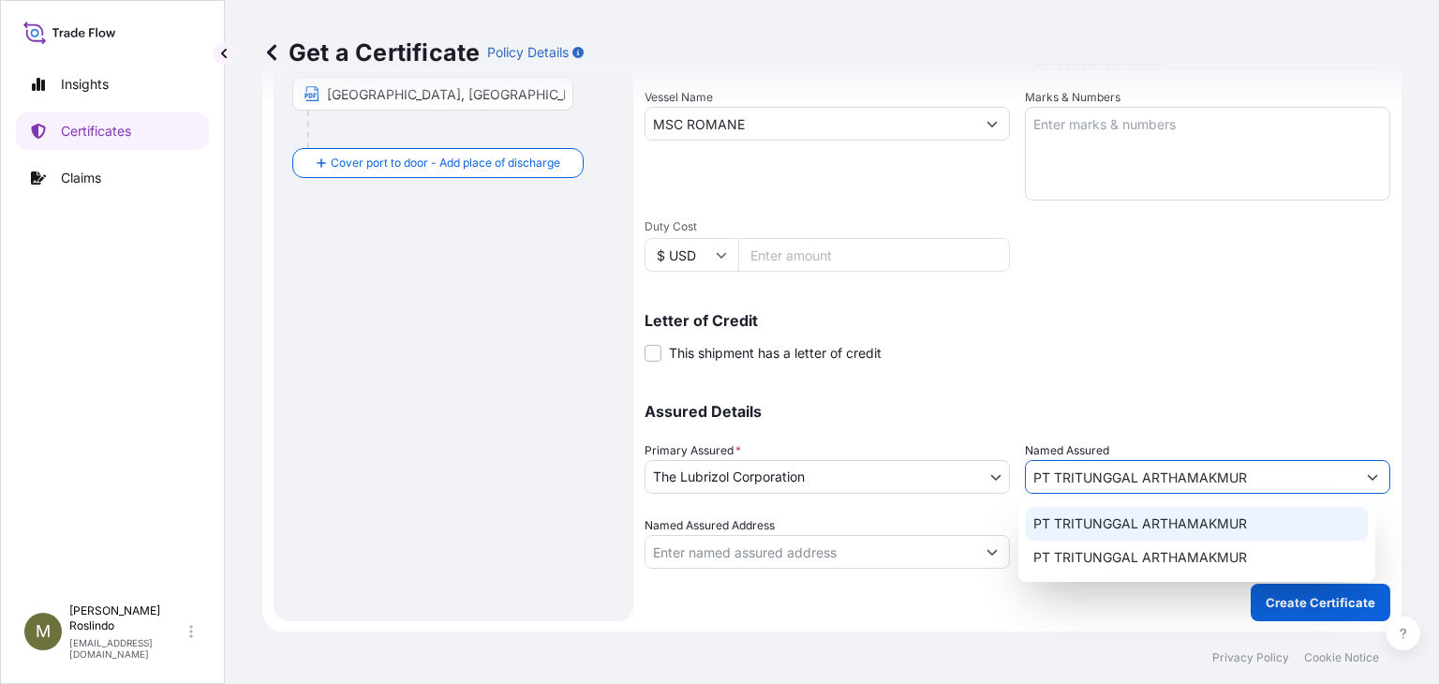
click at [1140, 513] on div "PT TRITUNGGAL ARTHAMAKMUR" at bounding box center [1196, 524] width 342 height 34
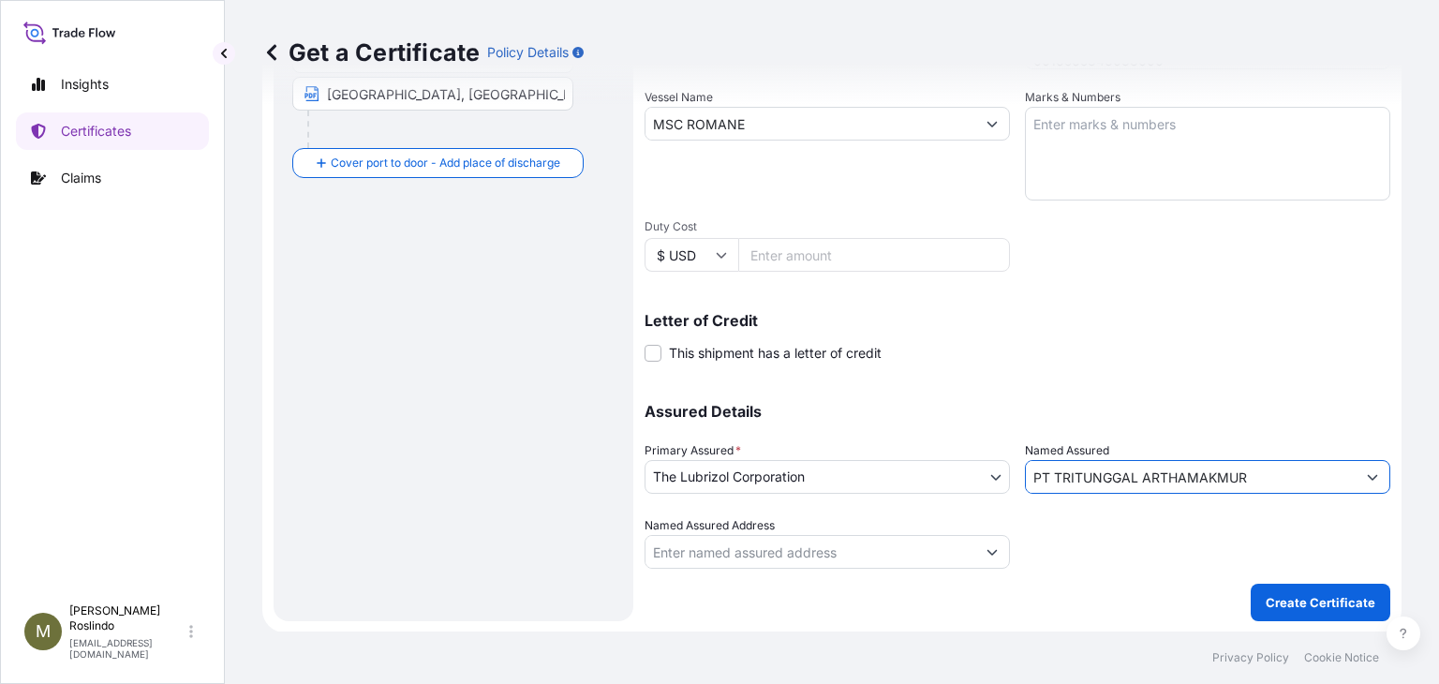
click at [1155, 335] on div "Letter of Credit This shipment has a letter of credit Letter of credit * Letter…" at bounding box center [1016, 338] width 745 height 50
click at [1277, 606] on p "Create Certificate" at bounding box center [1320, 602] width 110 height 19
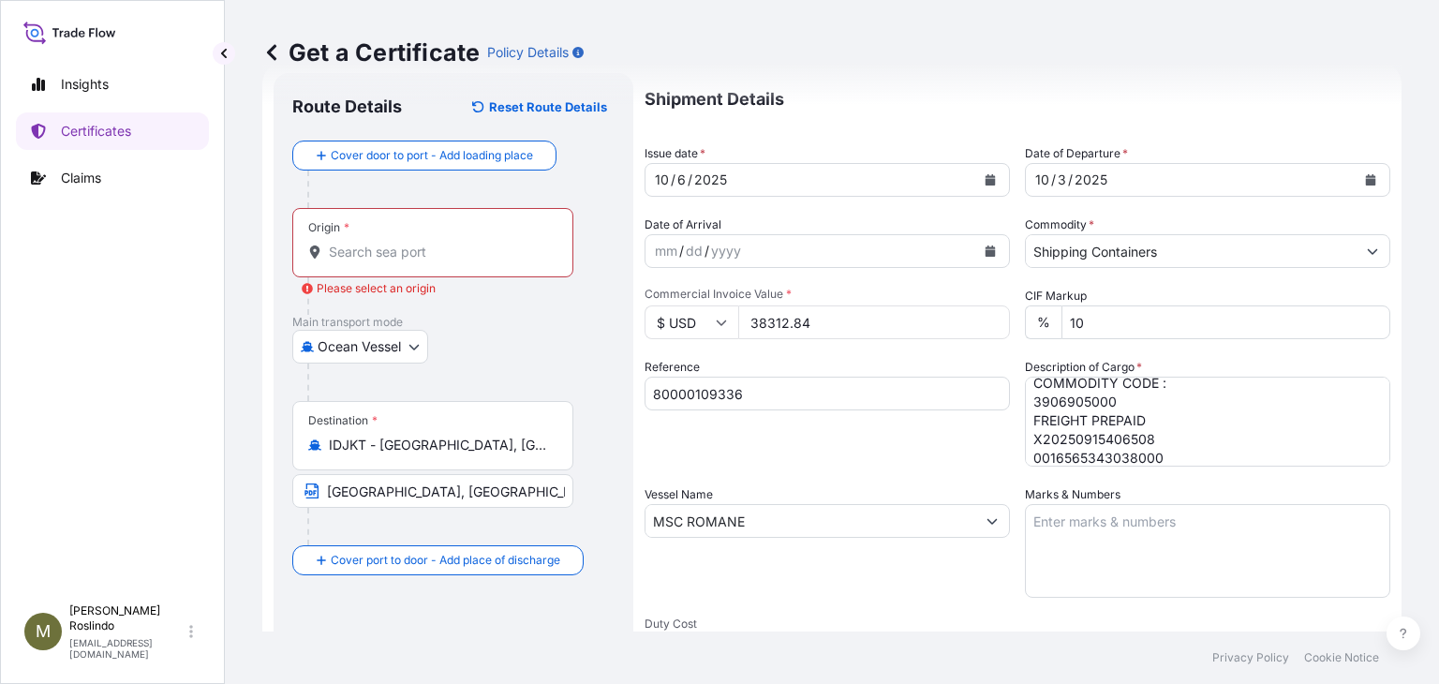
scroll to position [0, 0]
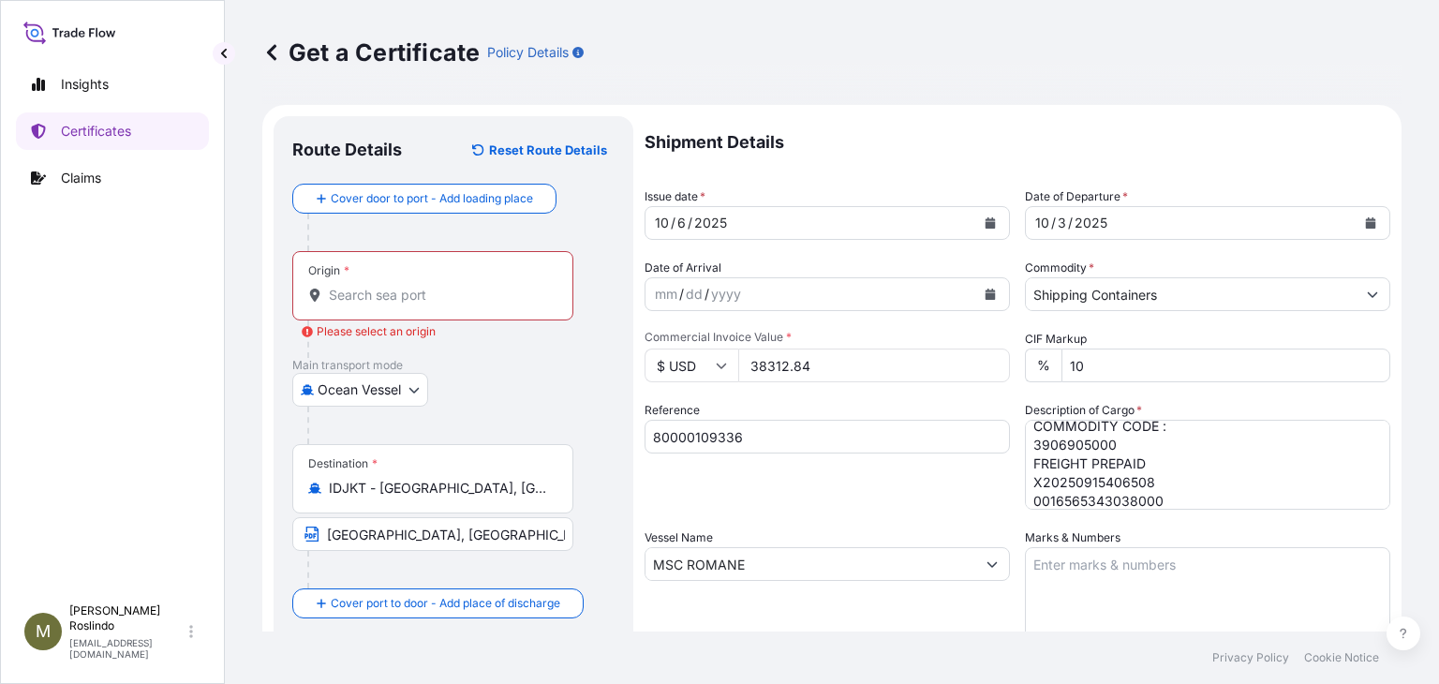
click at [420, 298] on input "Origin * Please select an origin" at bounding box center [439, 295] width 221 height 19
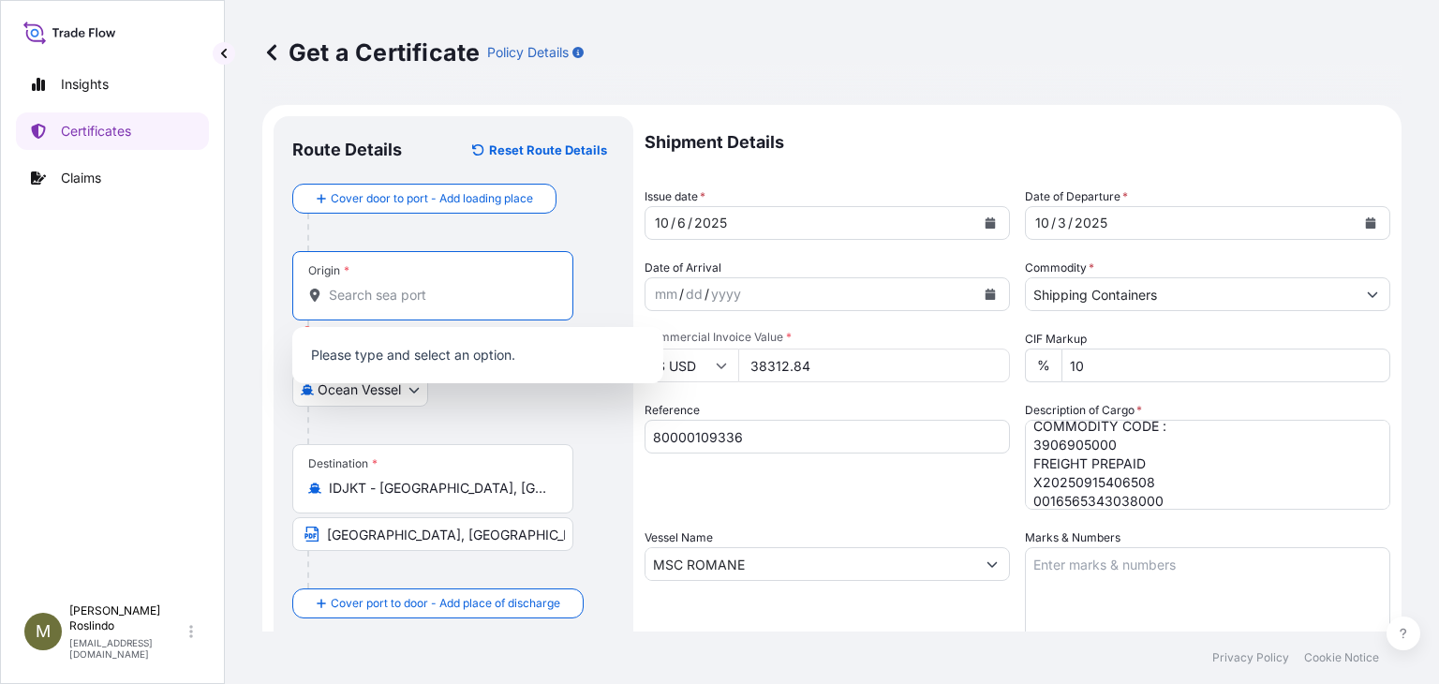
paste input "[GEOGRAPHIC_DATA],"
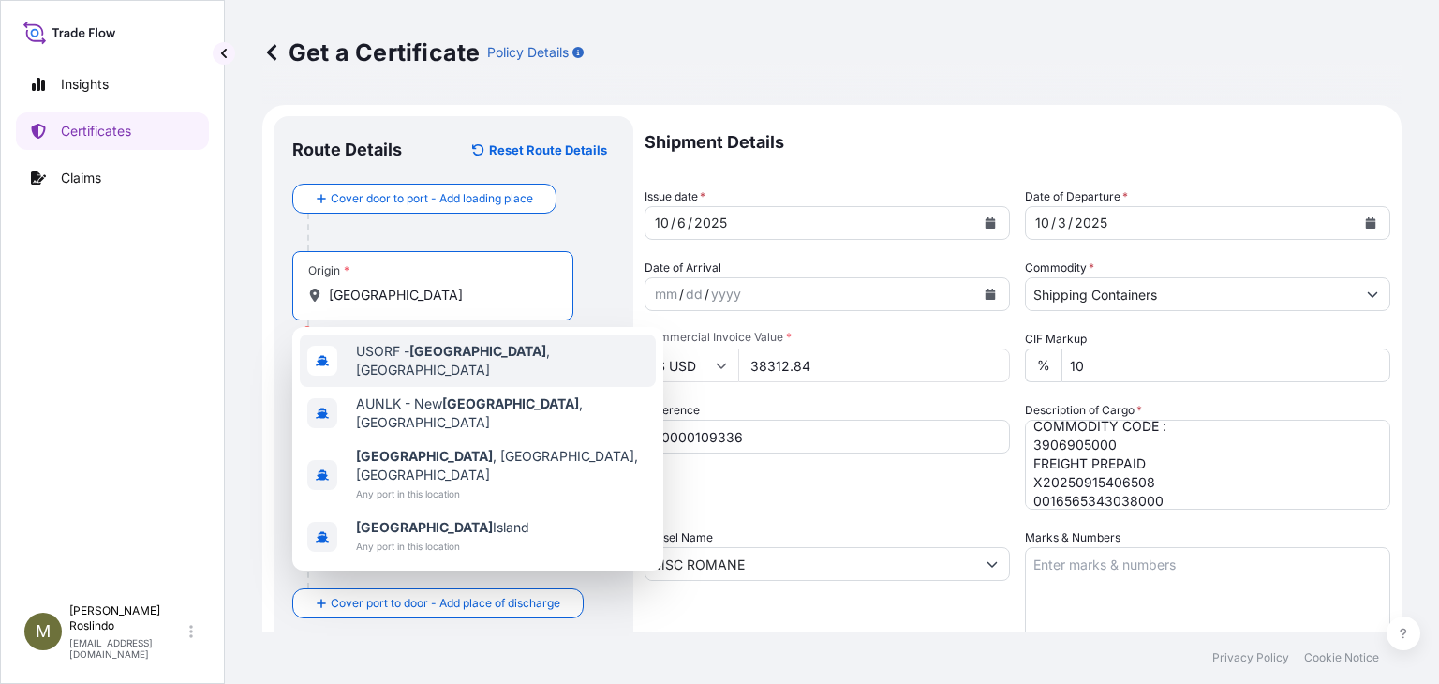
click at [463, 354] on span "USORF - [GEOGRAPHIC_DATA] , [GEOGRAPHIC_DATA]" at bounding box center [502, 360] width 292 height 37
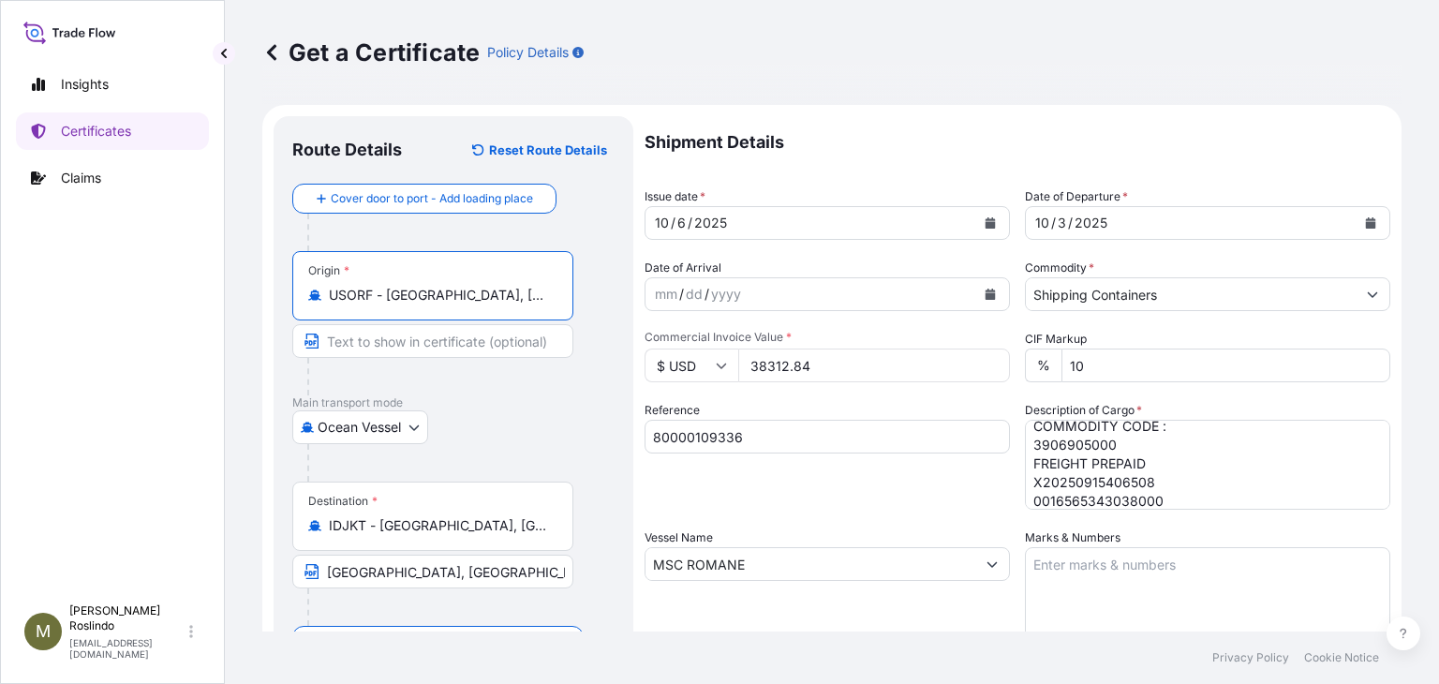
type input "USORF - [GEOGRAPHIC_DATA], [GEOGRAPHIC_DATA]"
click at [405, 347] on input "Text to appear on certificate" at bounding box center [432, 341] width 281 height 34
paste input "[GEOGRAPHIC_DATA], [GEOGRAPHIC_DATA]"
type input "[GEOGRAPHIC_DATA], [GEOGRAPHIC_DATA]"
click at [608, 312] on div "Origin * [GEOGRAPHIC_DATA] - [GEOGRAPHIC_DATA], [GEOGRAPHIC_DATA] [GEOGRAPHIC_D…" at bounding box center [453, 323] width 322 height 144
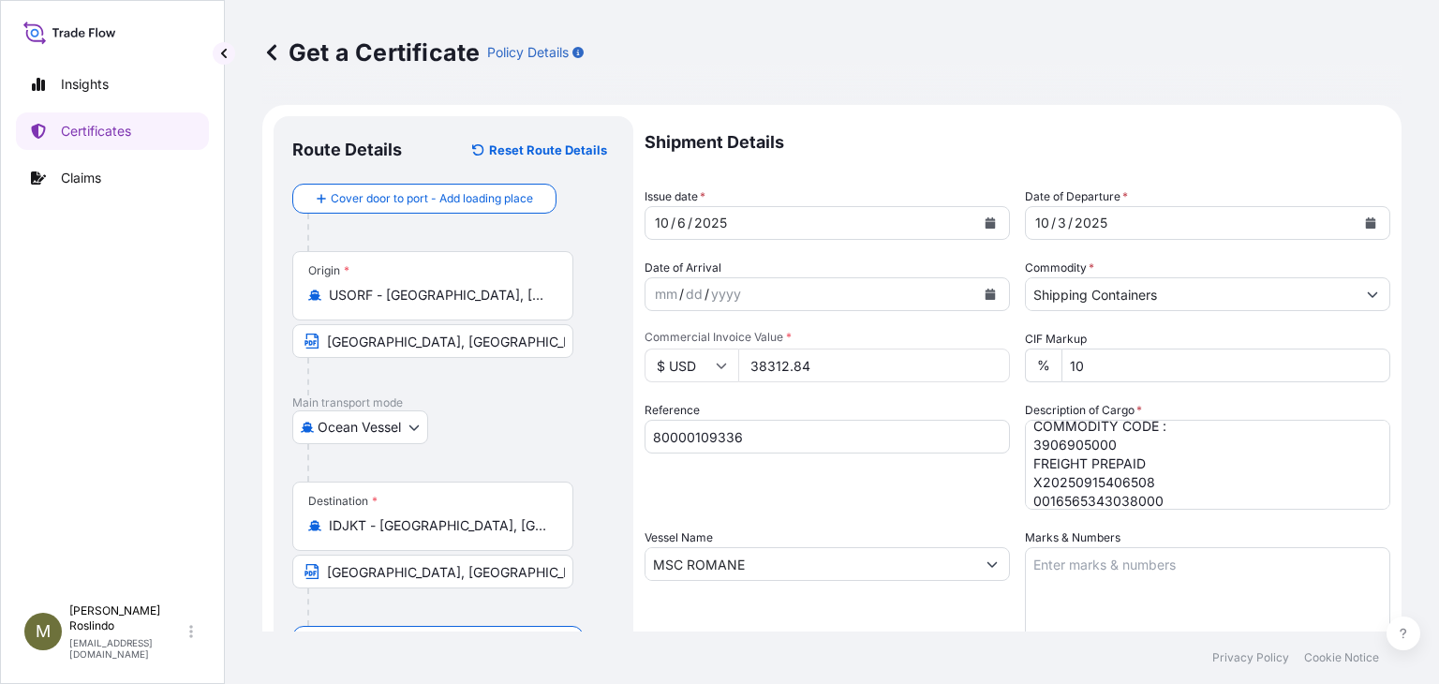
scroll to position [249, 0]
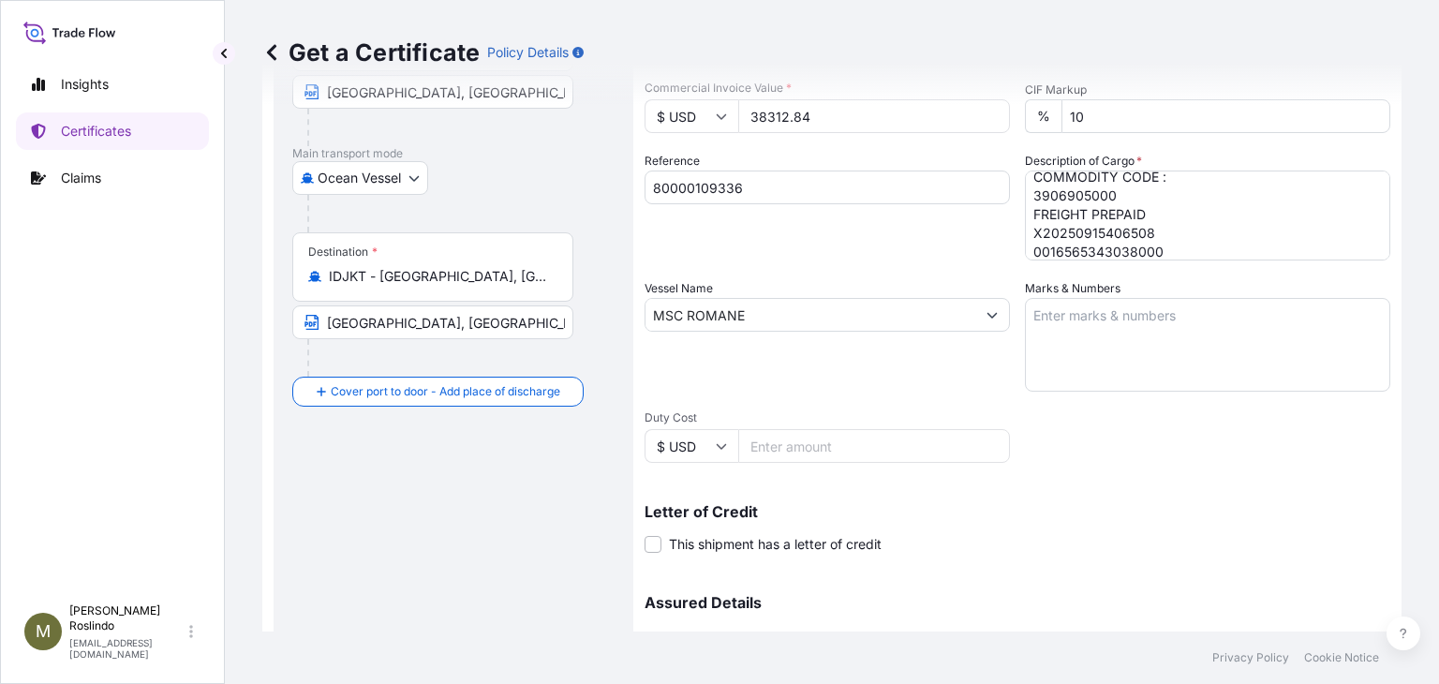
click at [1259, 453] on div "Shipment Details Issue date * [DATE] Date of Departure * [DATE] Date of Arrival…" at bounding box center [1016, 313] width 745 height 893
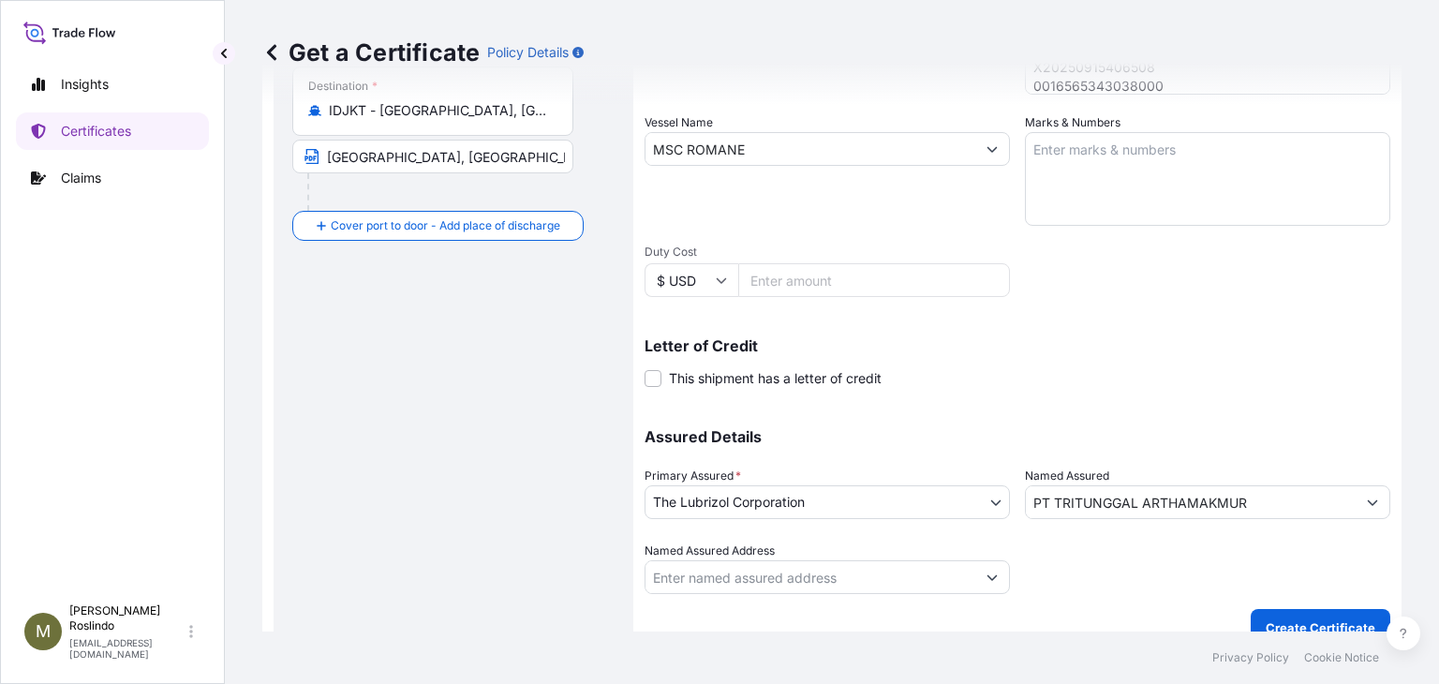
scroll to position [440, 0]
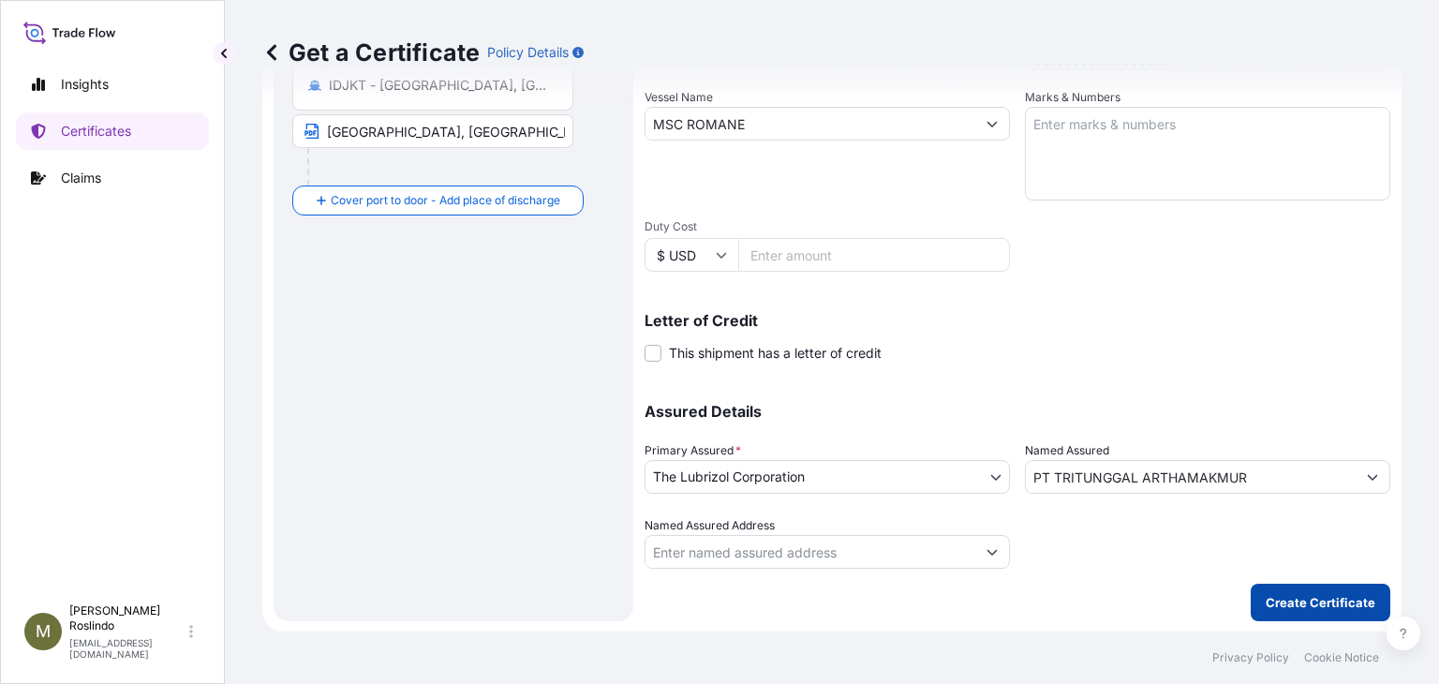
click at [1339, 616] on button "Create Certificate" at bounding box center [1320, 601] width 140 height 37
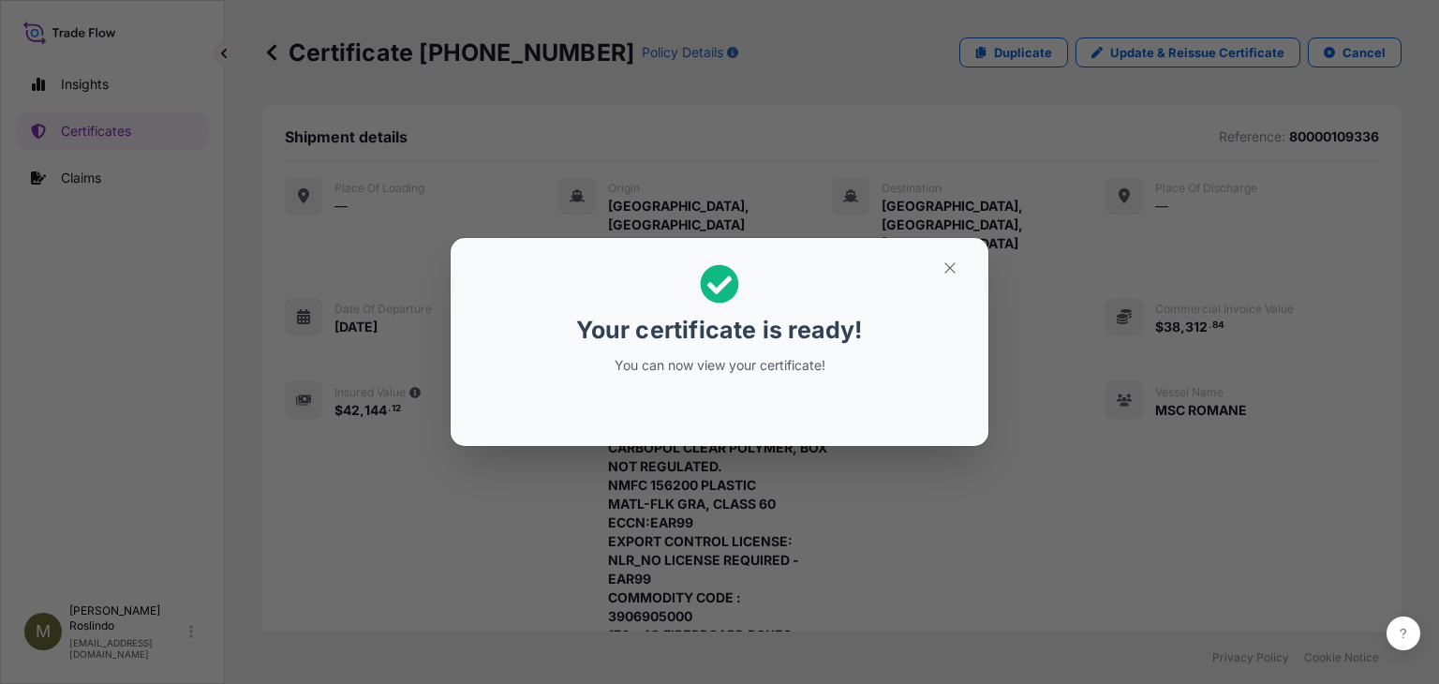
drag, startPoint x: 842, startPoint y: 368, endPoint x: 964, endPoint y: 293, distance: 143.0
click at [842, 367] on p "You can now view your certificate!" at bounding box center [719, 365] width 288 height 19
click at [941, 270] on icon "button" at bounding box center [949, 267] width 17 height 17
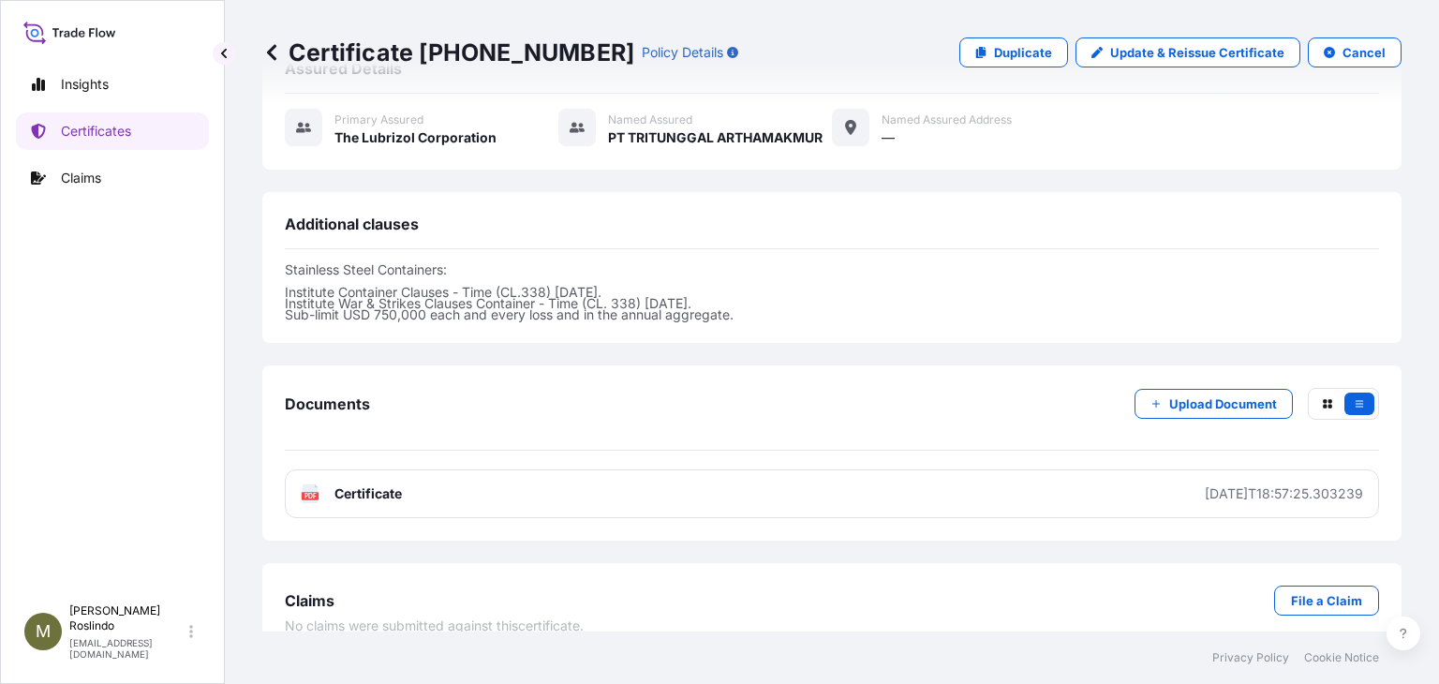
scroll to position [999, 0]
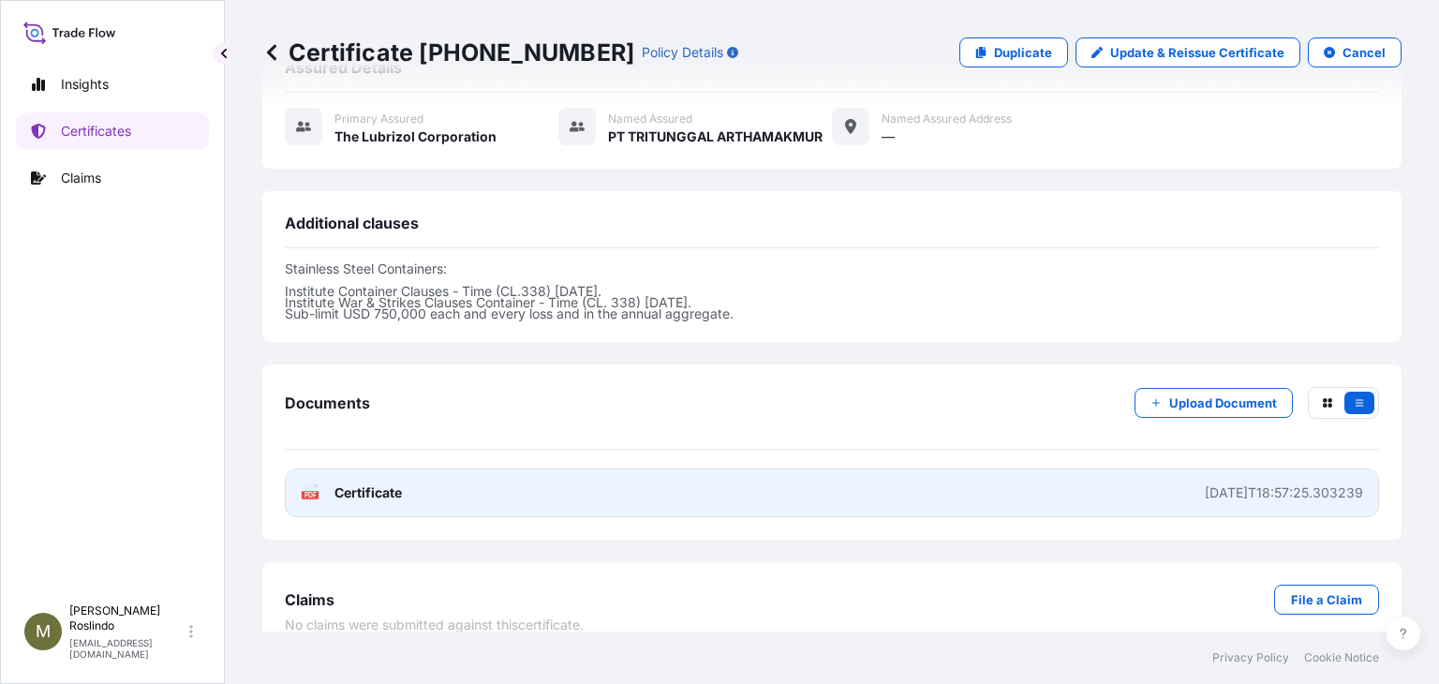
click at [369, 483] on span "Certificate" at bounding box center [367, 492] width 67 height 19
